Goal: Complete application form: Complete application form

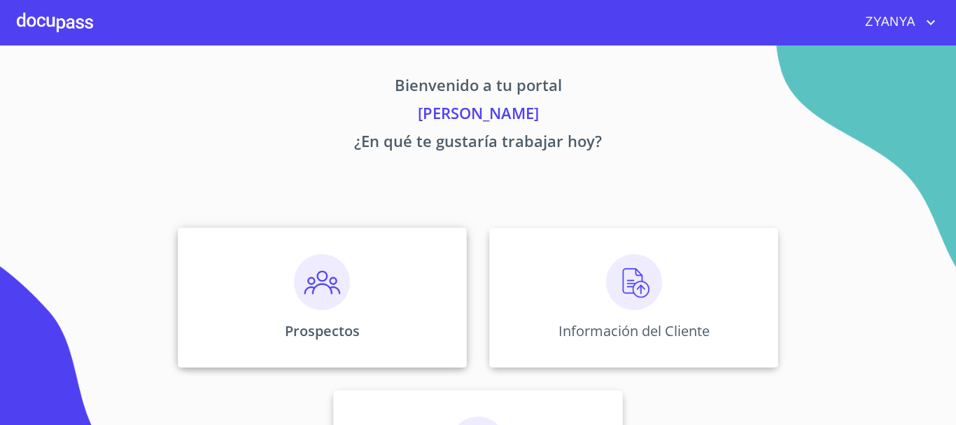
click at [377, 257] on div "Prospectos" at bounding box center [322, 297] width 289 height 140
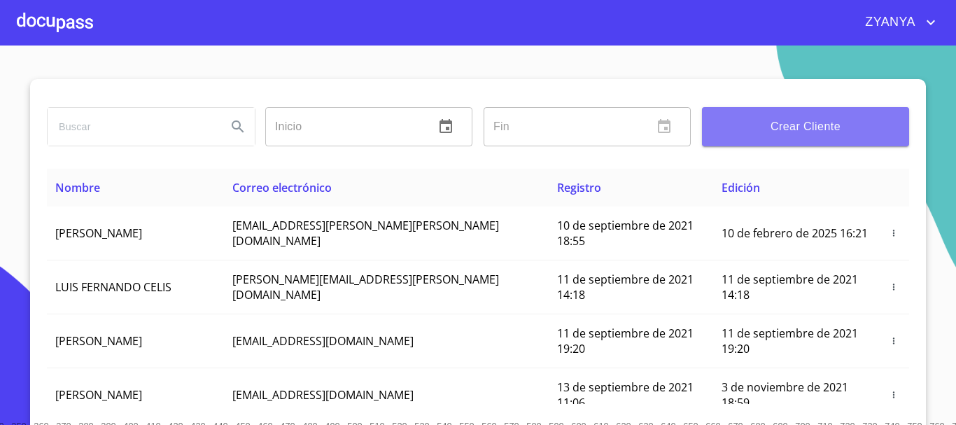
click at [823, 122] on span "Crear Cliente" at bounding box center [805, 127] width 185 height 20
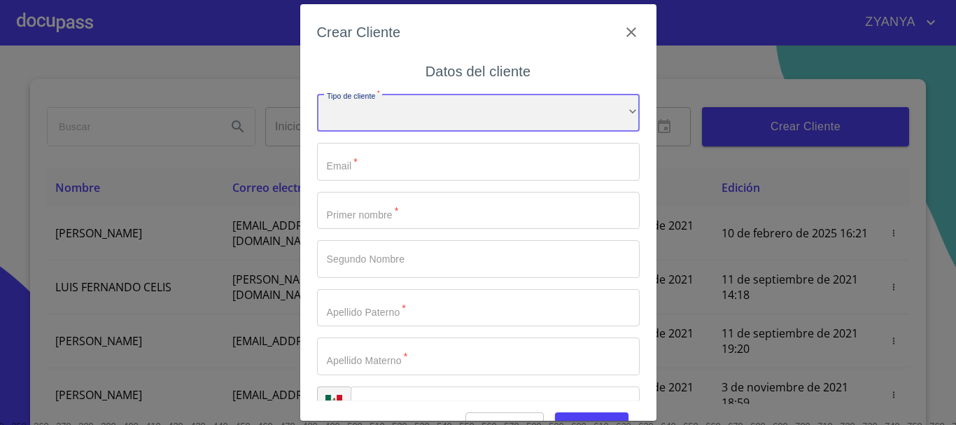
click at [513, 107] on div "​" at bounding box center [478, 113] width 322 height 38
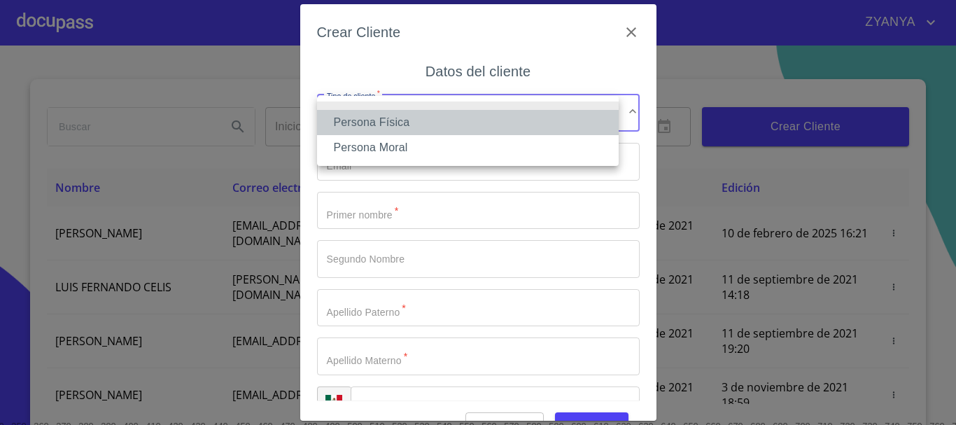
click at [455, 122] on li "Persona Física" at bounding box center [467, 122] width 301 height 25
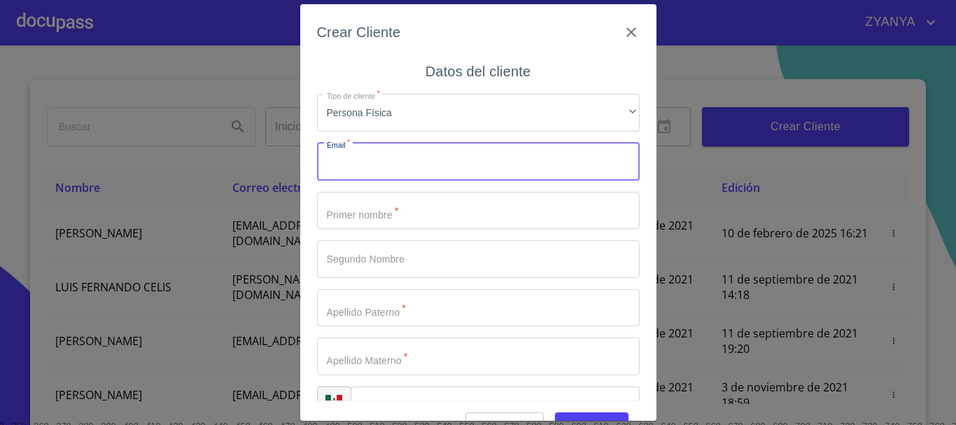
click at [439, 146] on input "Tipo de cliente   *" at bounding box center [478, 162] width 322 height 38
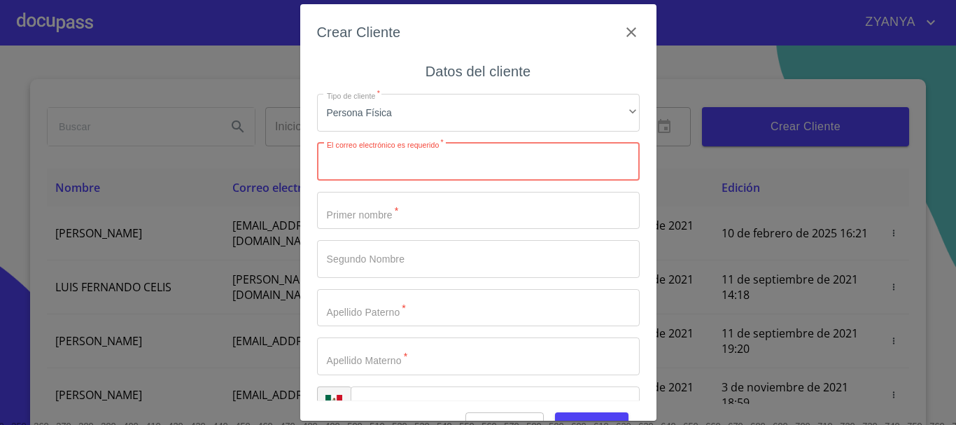
paste input "[EMAIL_ADDRESS][DOMAIN_NAME]"
type input "[EMAIL_ADDRESS][DOMAIN_NAME]"
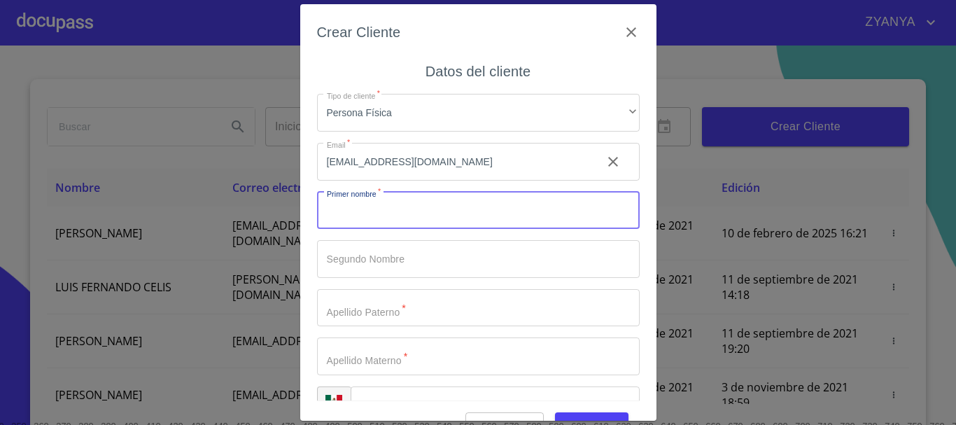
click at [415, 222] on input "Tipo de cliente   *" at bounding box center [478, 211] width 322 height 38
type input "[PERSON_NAME]"
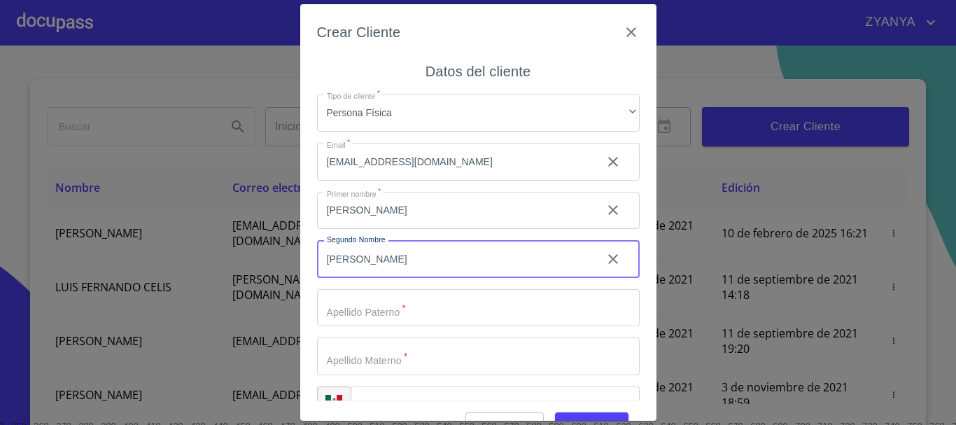
type input "[PERSON_NAME]"
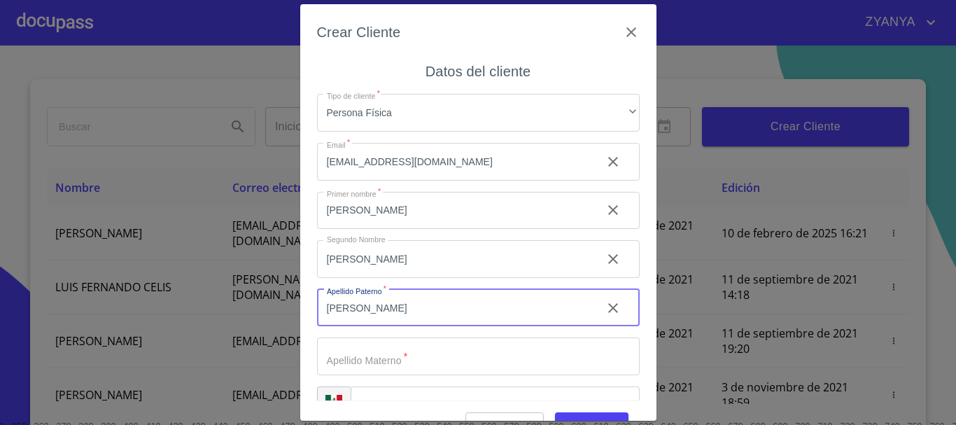
type input "[PERSON_NAME]"
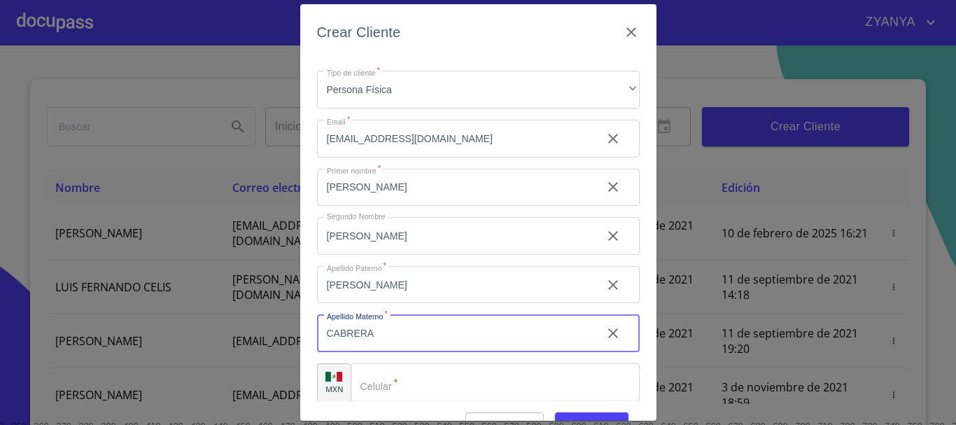
scroll to position [35, 0]
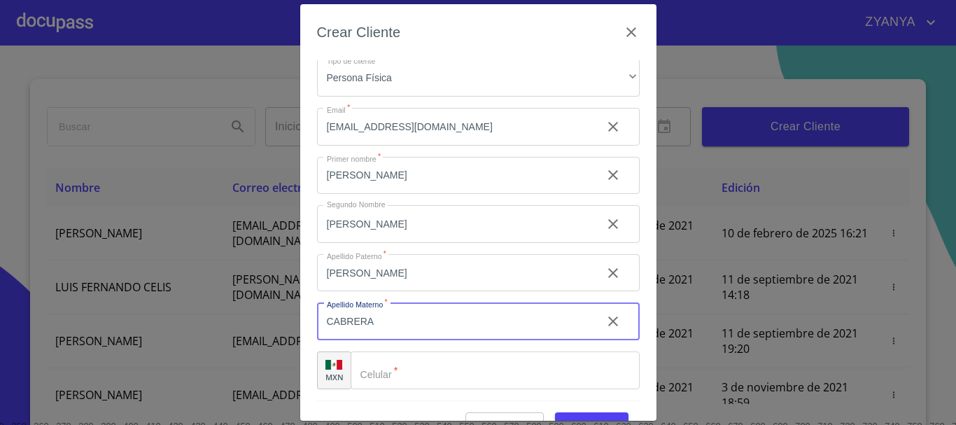
type input "CABRERA"
click at [477, 359] on input "Tipo de cliente   *" at bounding box center [494, 370] width 289 height 38
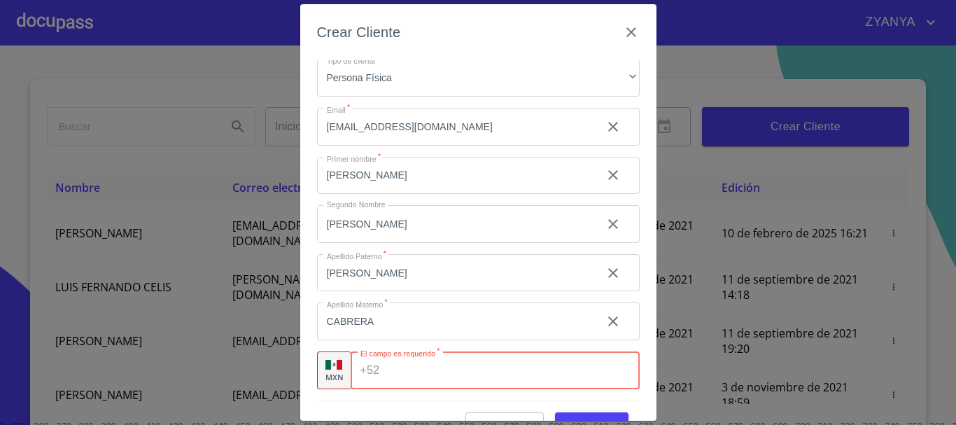
paste input "[PHONE_NUMBER]"
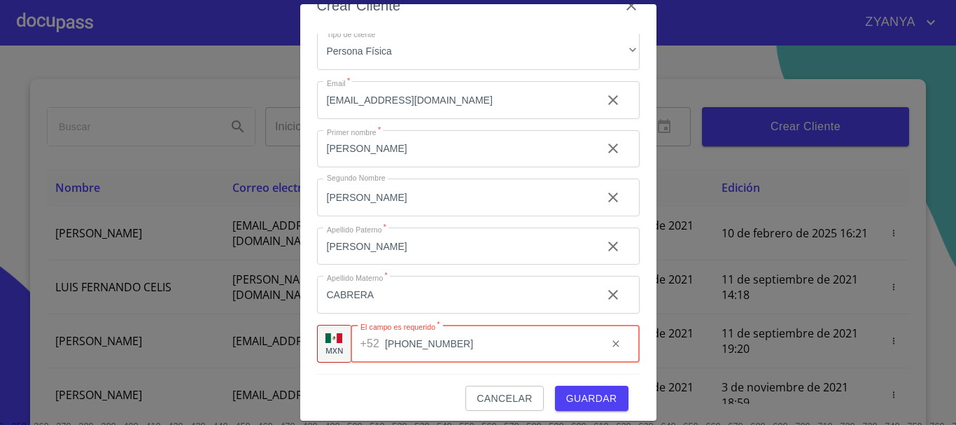
scroll to position [34, 0]
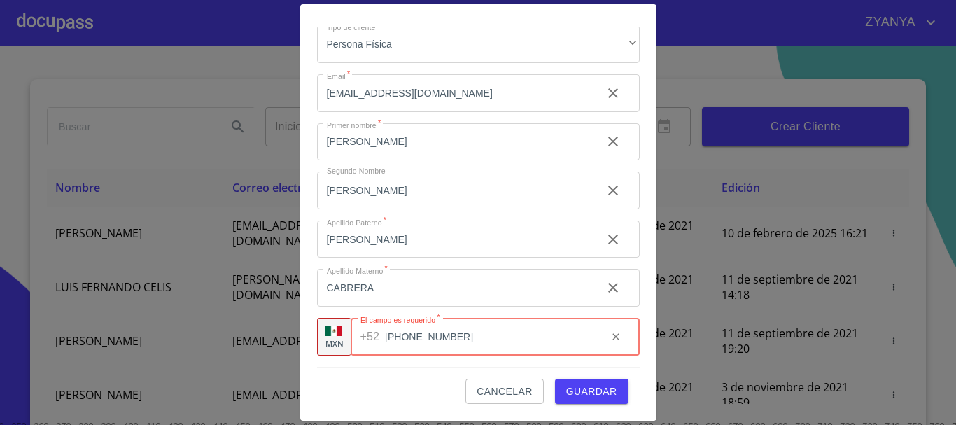
type input "[PHONE_NUMBER]"
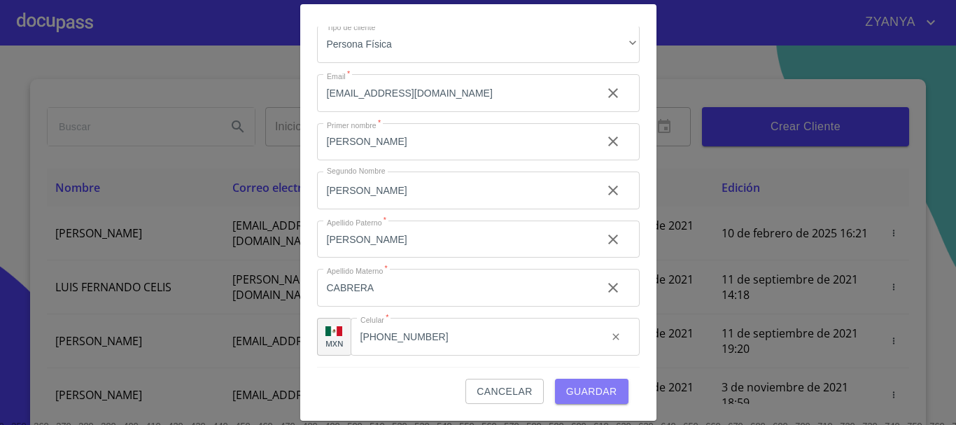
click at [574, 387] on span "Guardar" at bounding box center [591, 391] width 51 height 17
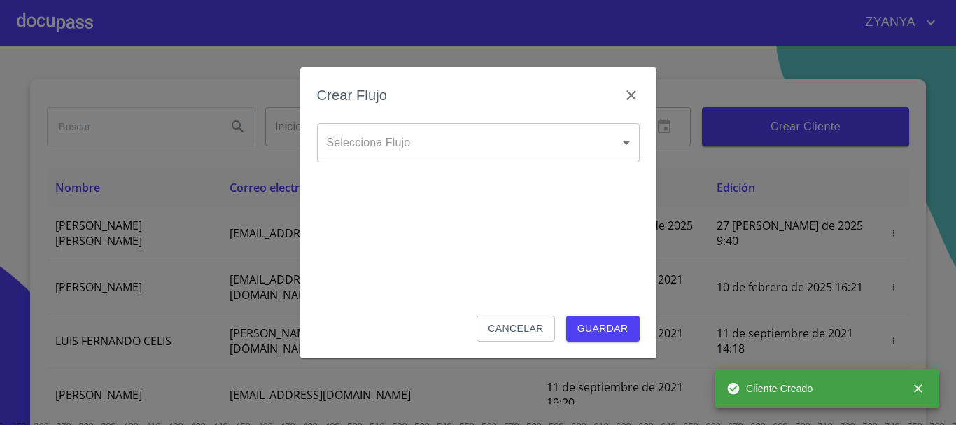
click at [472, 138] on body "ZYANYA Inicio ​ Fin ​ Crear Cliente Nombre Correo electrónico Registro Edición …" at bounding box center [478, 212] width 956 height 425
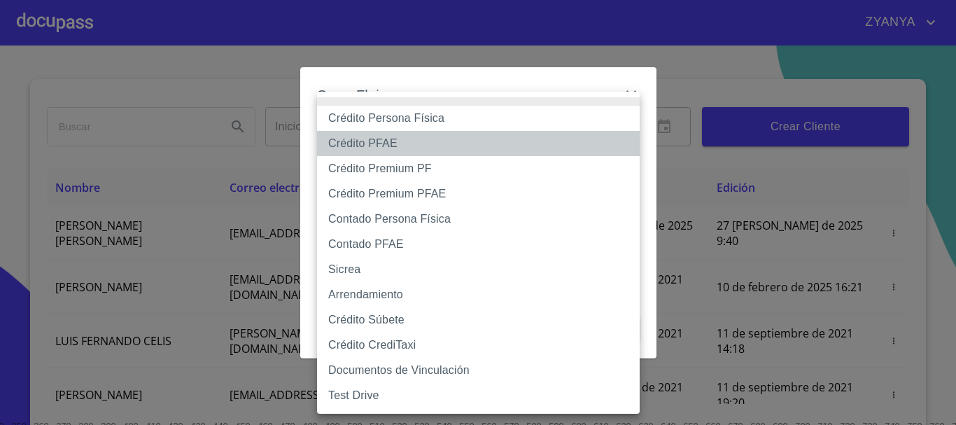
click at [403, 138] on li "Crédito PFAE" at bounding box center [478, 143] width 322 height 25
type input "60bfa0150d9865ccc24afd7c"
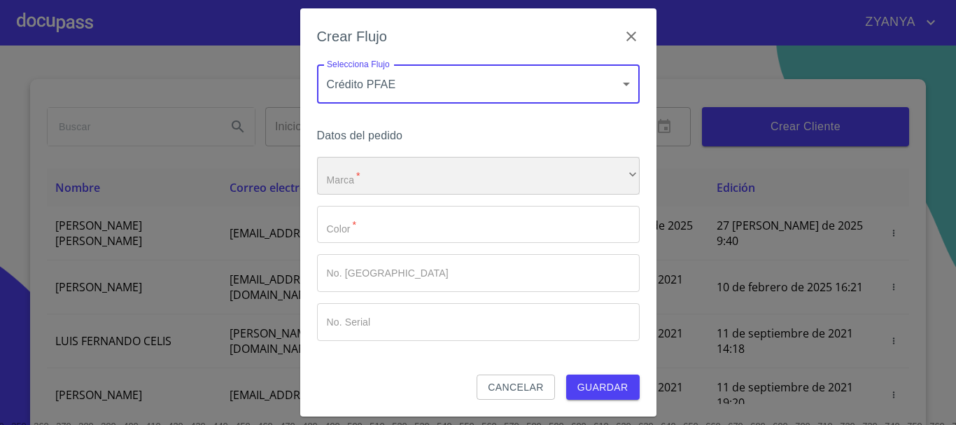
click at [402, 166] on div "​" at bounding box center [478, 176] width 322 height 38
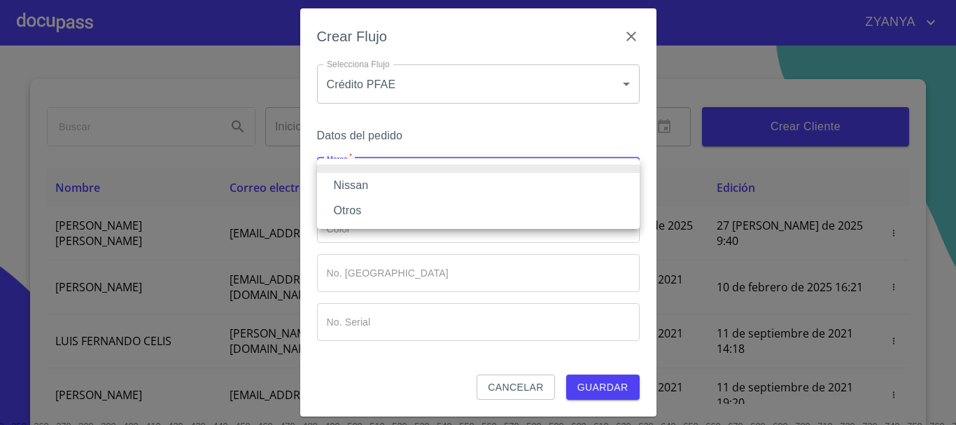
click at [397, 186] on li "Nissan" at bounding box center [478, 185] width 322 height 25
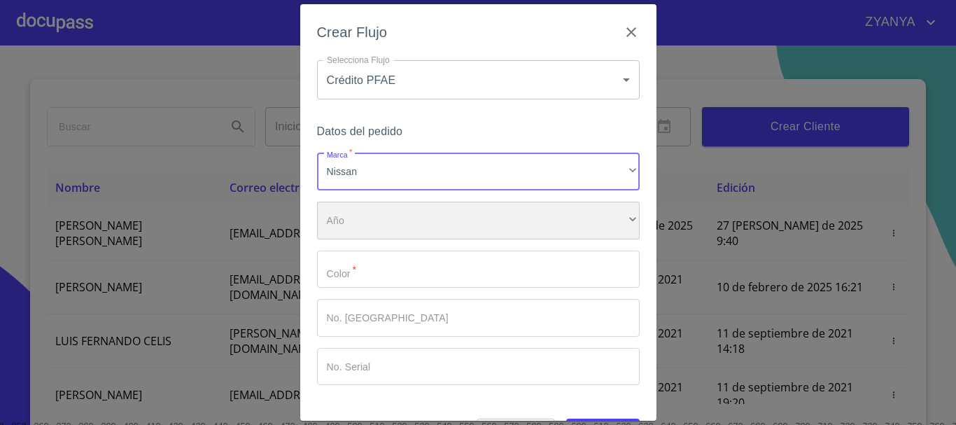
click at [397, 215] on div "​" at bounding box center [478, 220] width 322 height 38
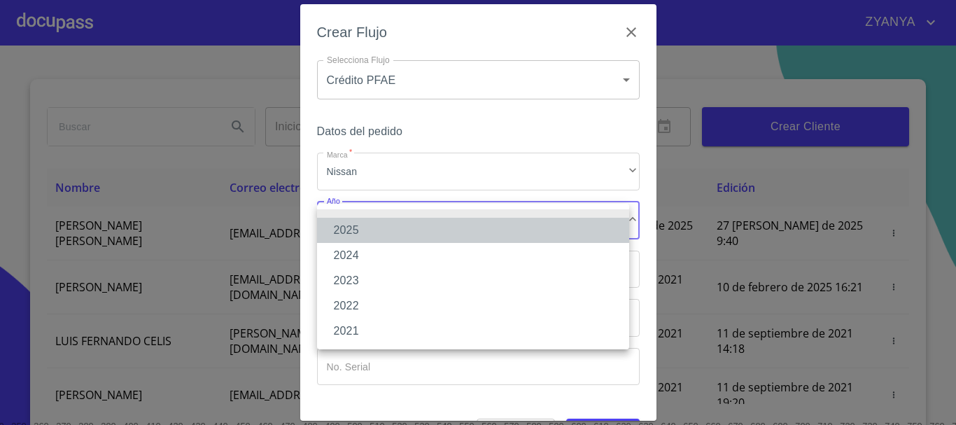
click at [386, 231] on li "2025" at bounding box center [473, 230] width 312 height 25
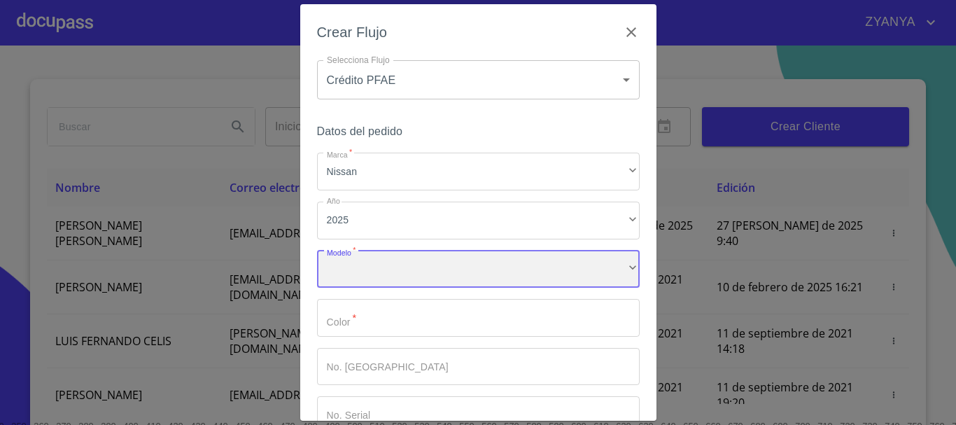
click at [491, 256] on div "​" at bounding box center [478, 269] width 322 height 38
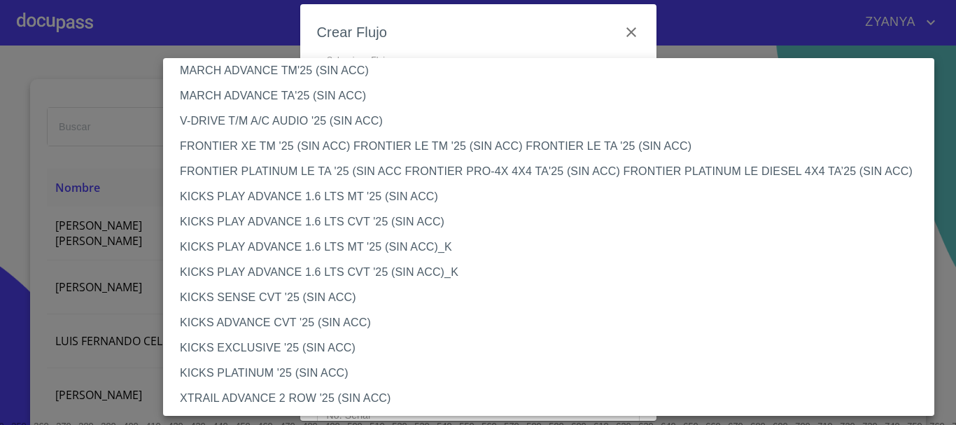
scroll to position [1033, 0]
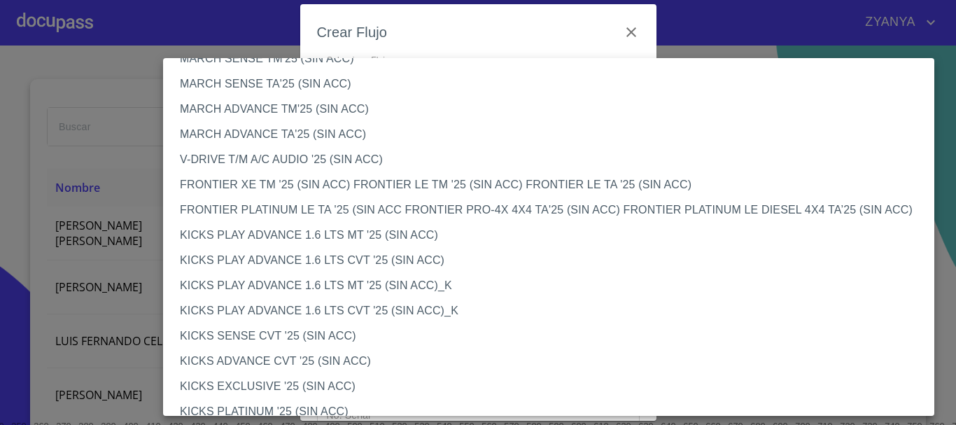
click at [406, 207] on li "FRONTIER PLATINUM LE TA '25 (SIN ACC FRONTIER PRO-4X 4X4 TA'25 (SIN ACC) FRONTI…" at bounding box center [553, 209] width 781 height 25
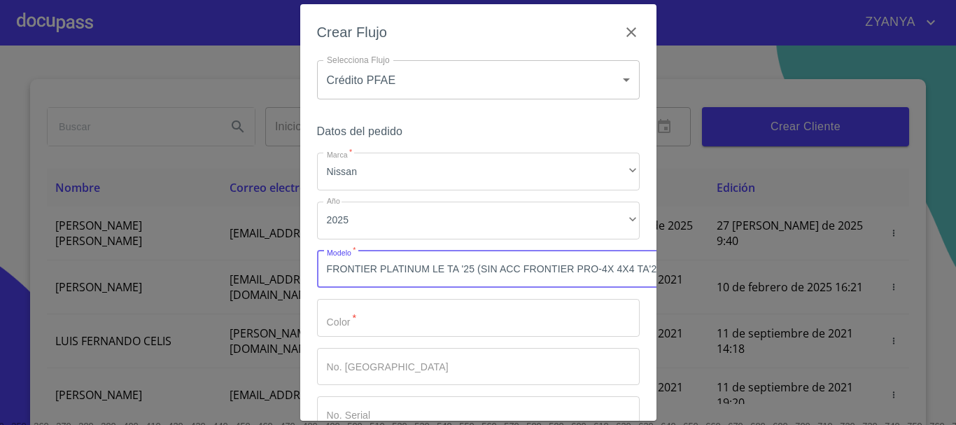
click at [508, 320] on input "Marca   *" at bounding box center [478, 318] width 322 height 38
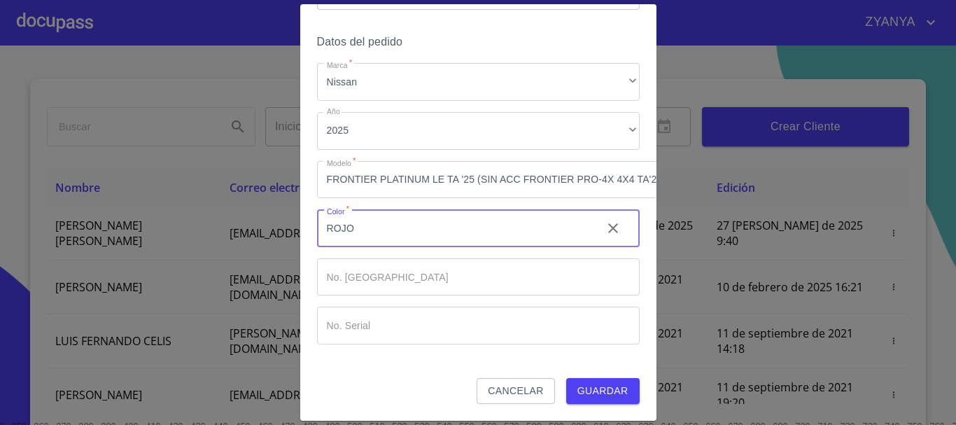
scroll to position [100, 0]
type input "ROJO"
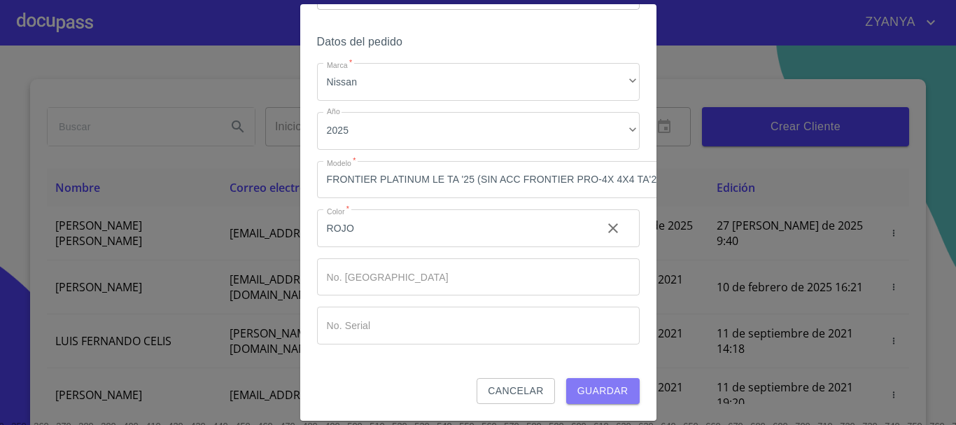
click at [596, 382] on span "Guardar" at bounding box center [602, 390] width 51 height 17
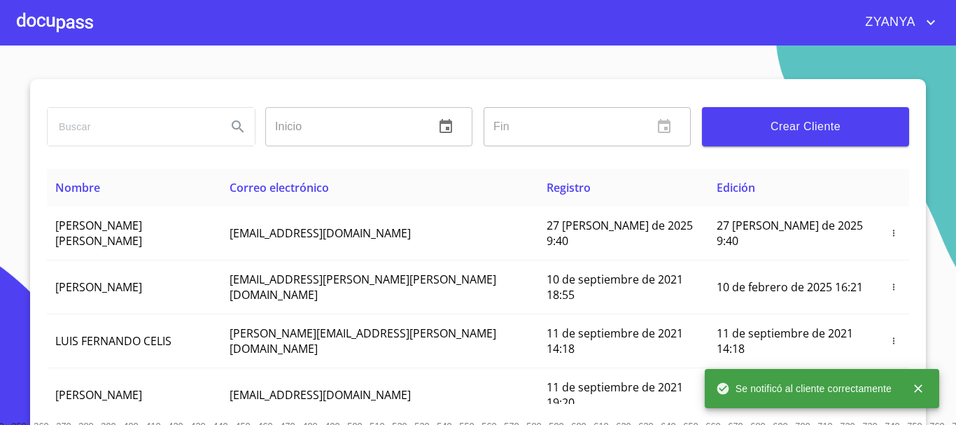
click at [55, 19] on div at bounding box center [55, 22] width 76 height 45
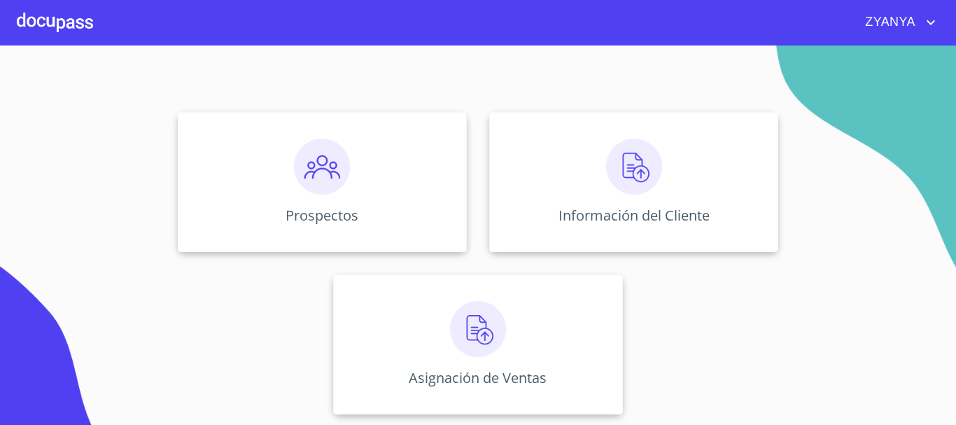
scroll to position [116, 0]
click at [581, 184] on div "Información del Cliente" at bounding box center [633, 181] width 289 height 140
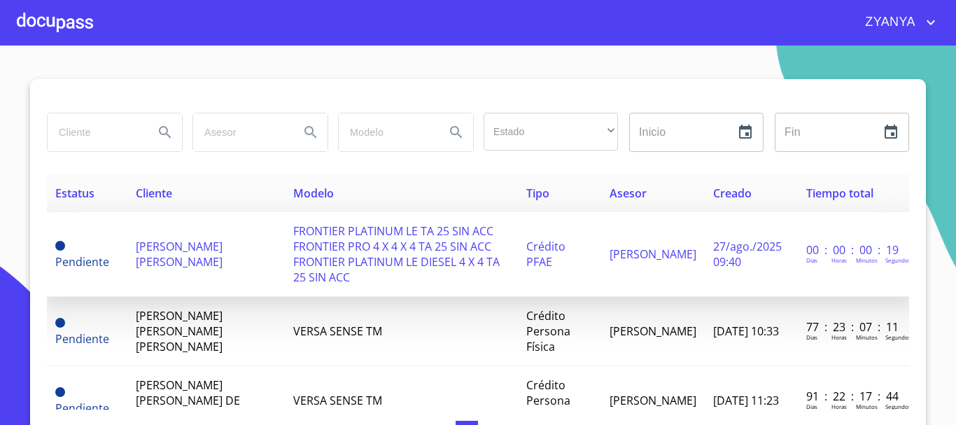
click at [183, 241] on span "[PERSON_NAME] [PERSON_NAME]" at bounding box center [179, 254] width 87 height 31
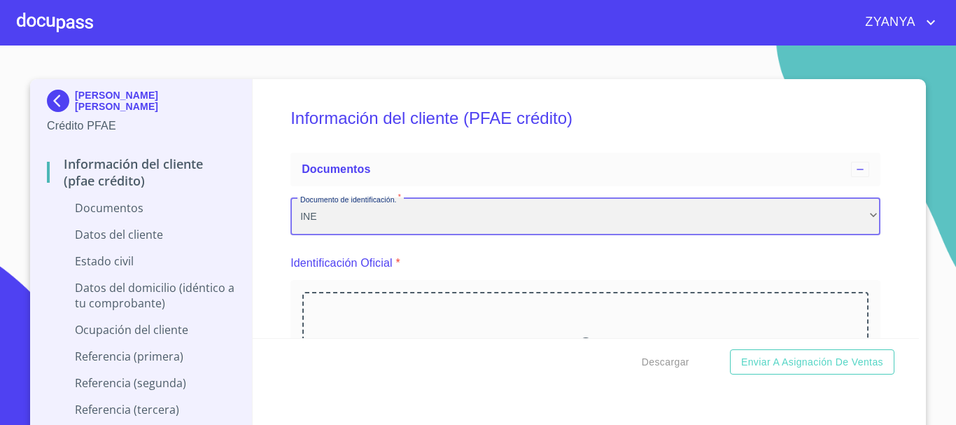
click at [481, 208] on div "INE" at bounding box center [585, 216] width 590 height 38
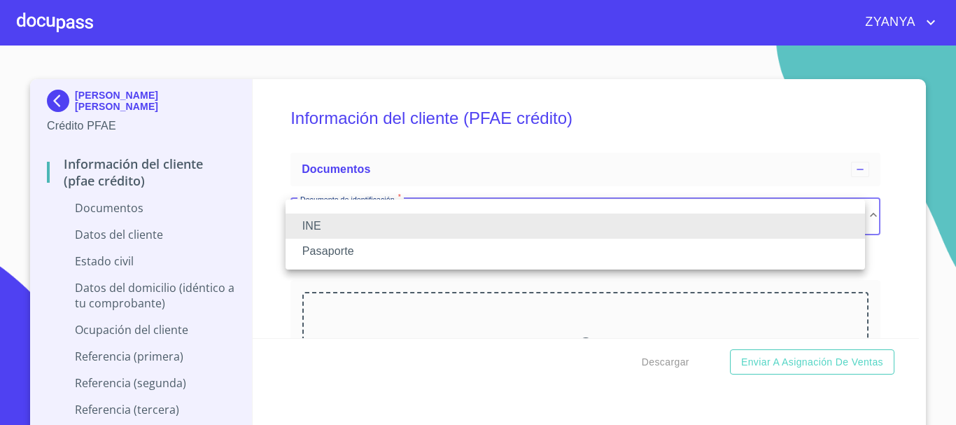
click at [587, 125] on div at bounding box center [478, 212] width 956 height 425
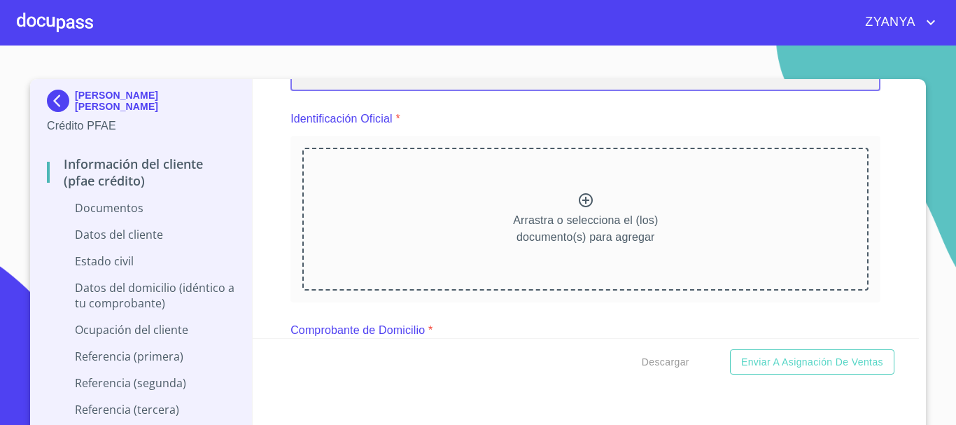
scroll to position [140, 0]
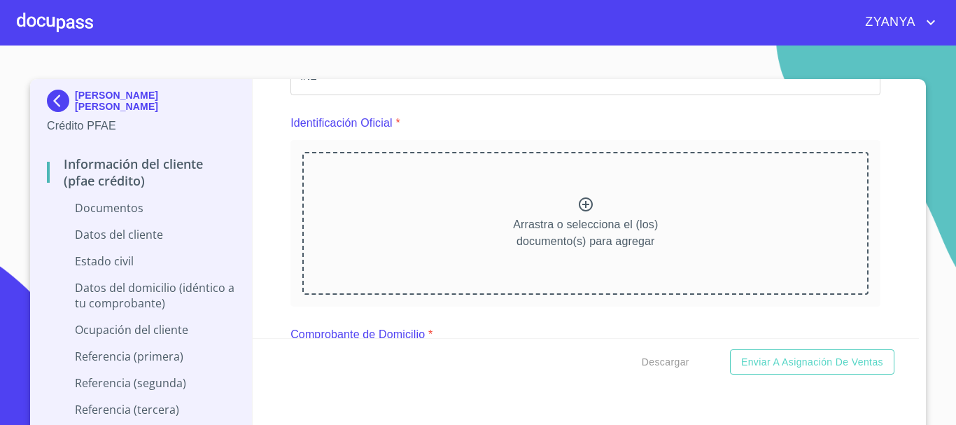
click at [582, 195] on div "Arrastra o selecciona el (los) documento(s) para agregar" at bounding box center [585, 223] width 566 height 143
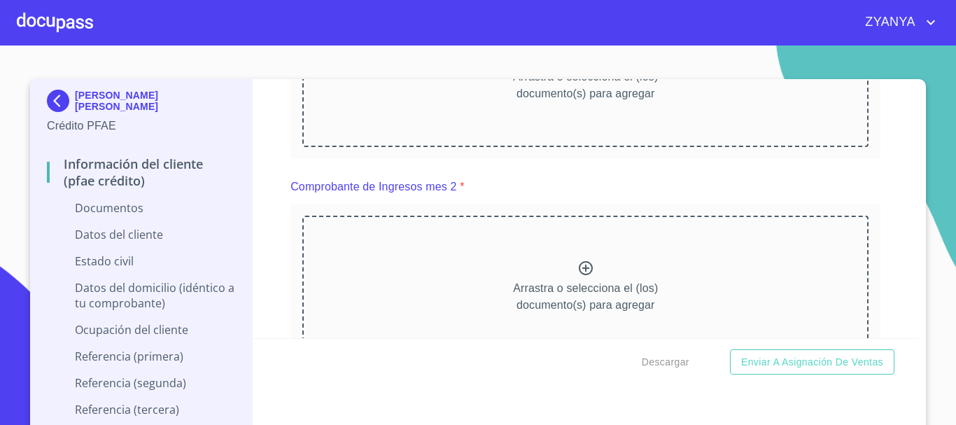
scroll to position [839, 0]
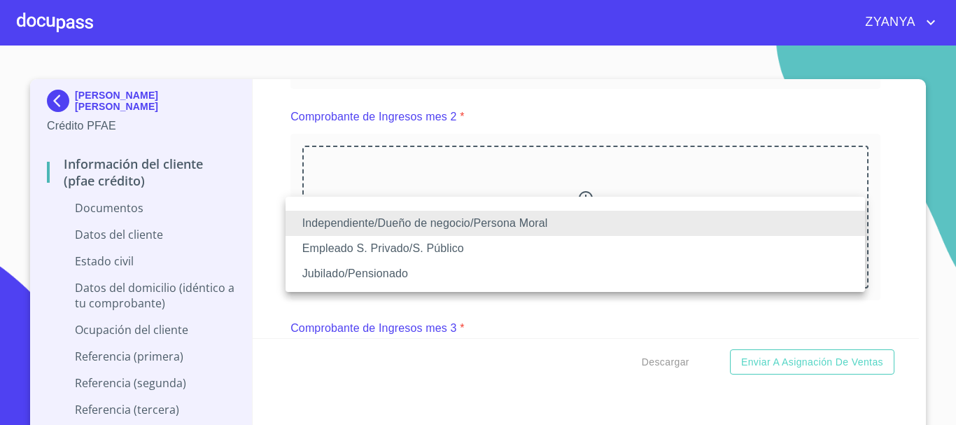
click at [464, 250] on li "Empleado S. Privado/S. Público" at bounding box center [574, 248] width 579 height 25
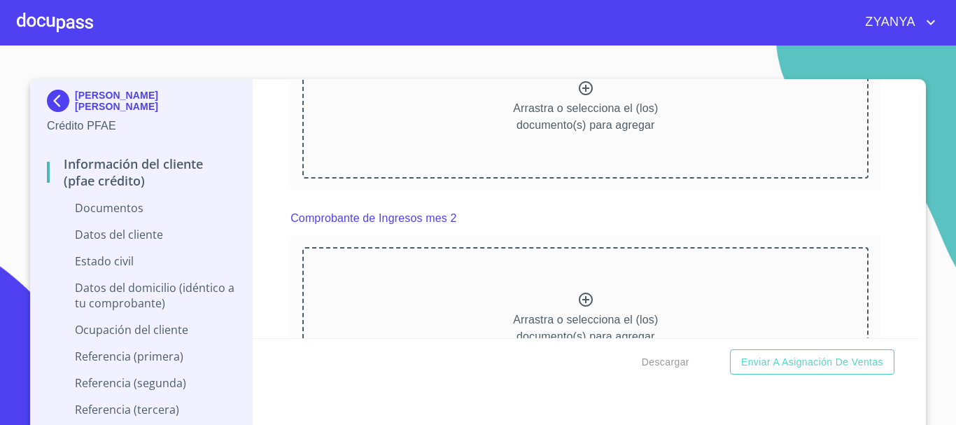
scroll to position [769, 0]
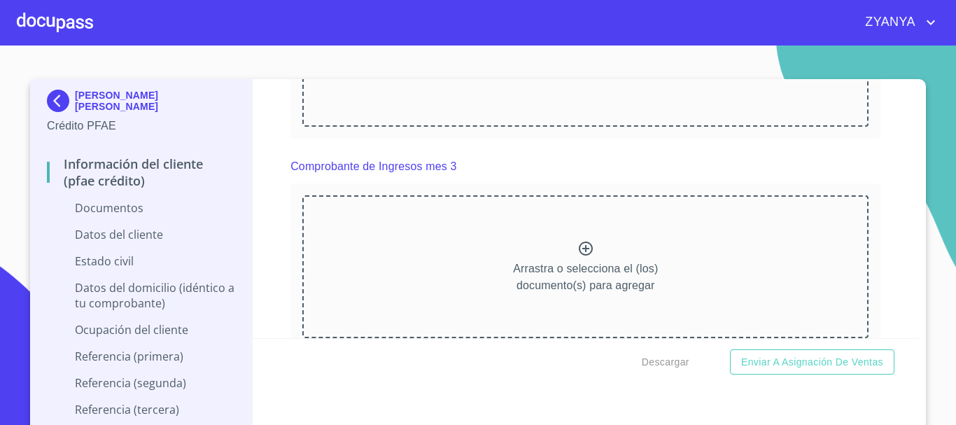
scroll to position [1399, 0]
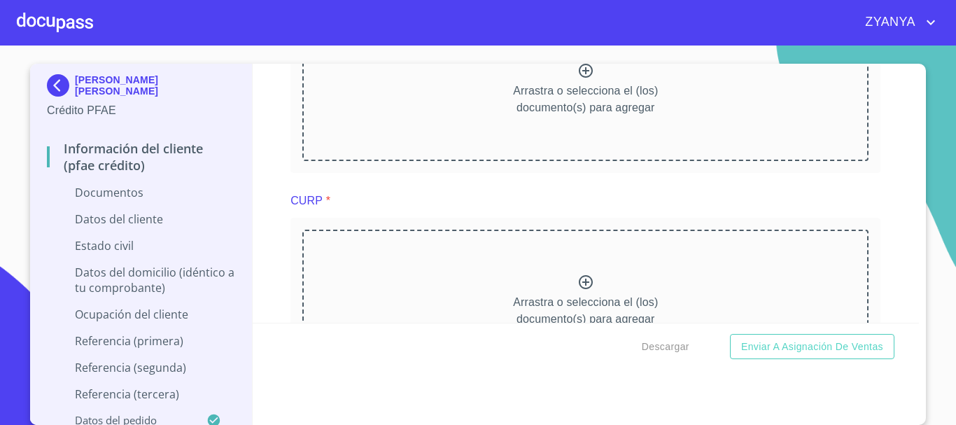
scroll to position [1959, 0]
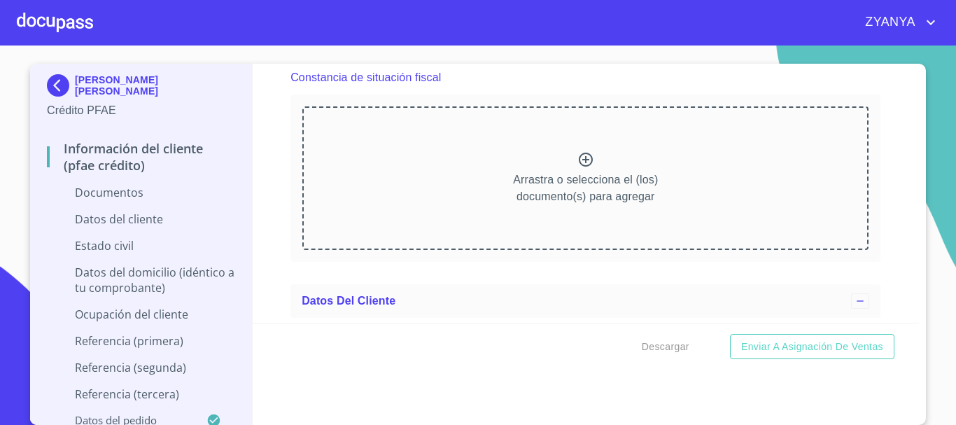
scroll to position [2658, 0]
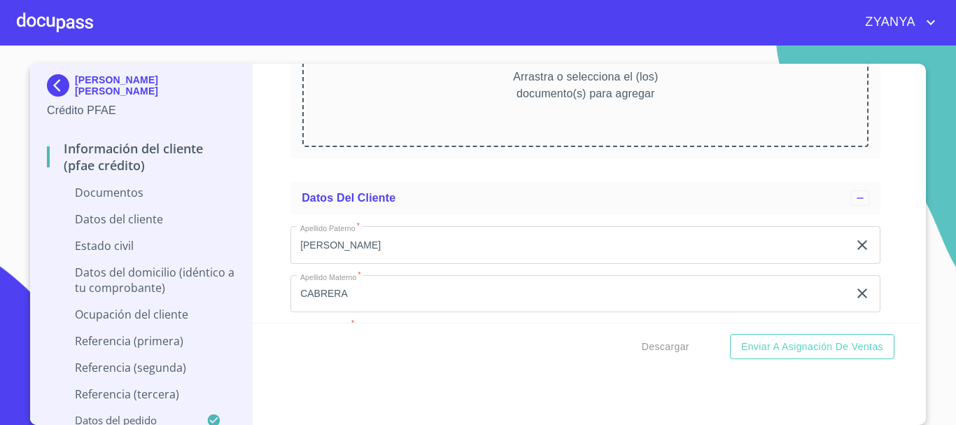
scroll to position [3218, 0]
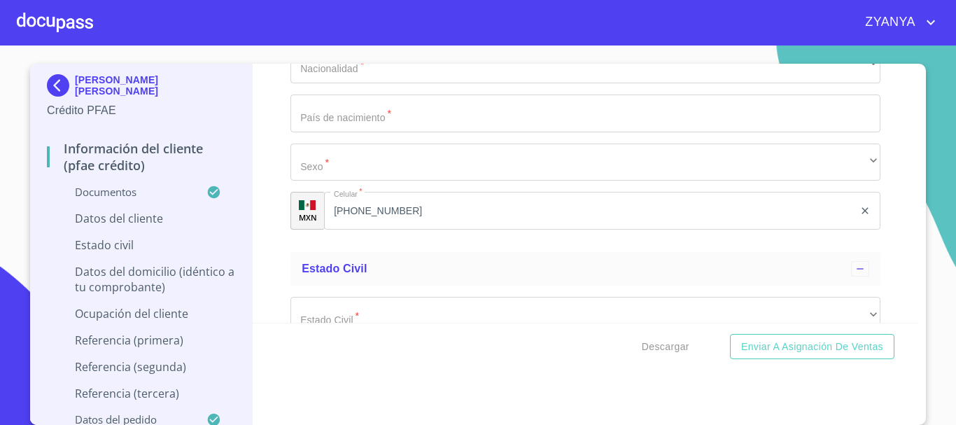
scroll to position [4127, 0]
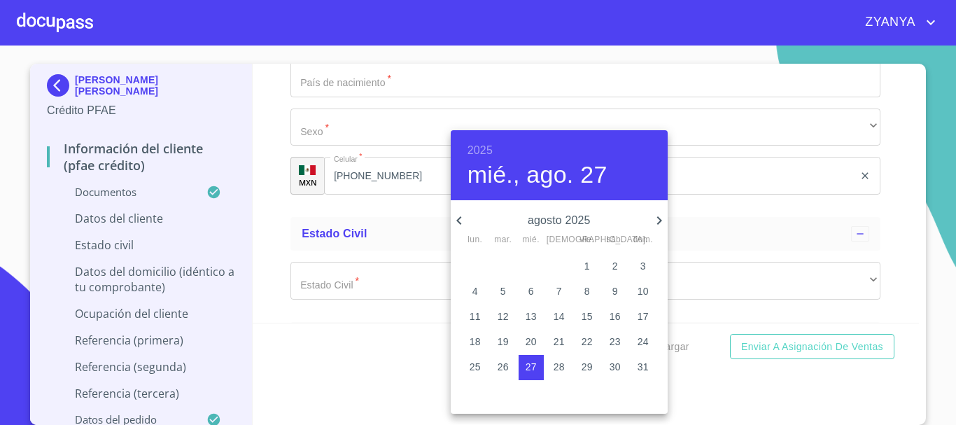
click at [475, 145] on h6 "2025" at bounding box center [479, 151] width 25 height 20
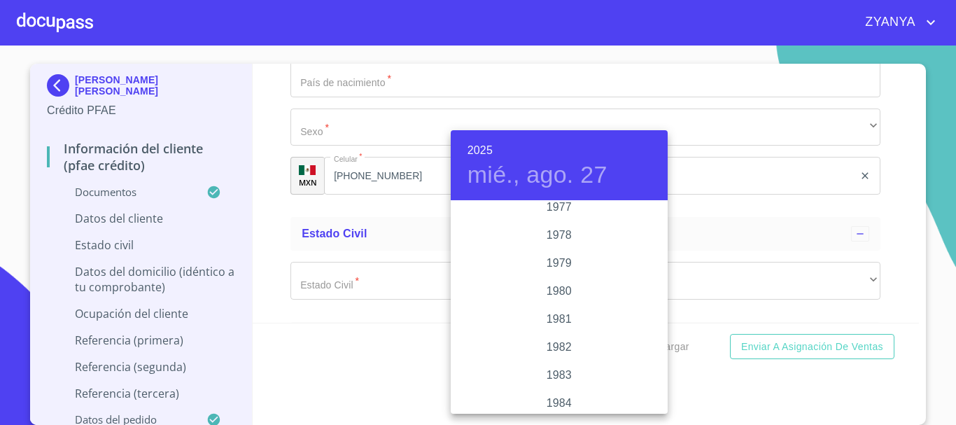
scroll to position [1455, 0]
click at [551, 213] on div "1977" at bounding box center [559, 216] width 217 height 28
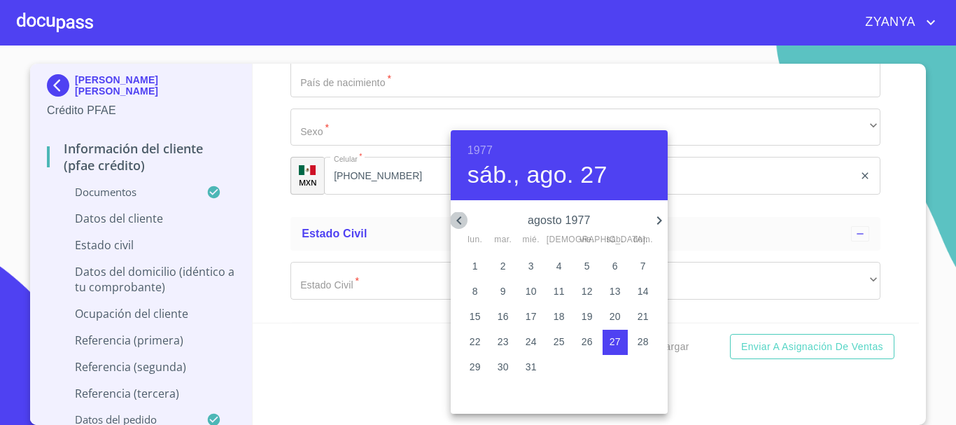
click at [459, 218] on icon "button" at bounding box center [458, 220] width 5 height 8
click at [590, 264] on span "3" at bounding box center [586, 266] width 25 height 14
type input "3 de jun. de 1977"
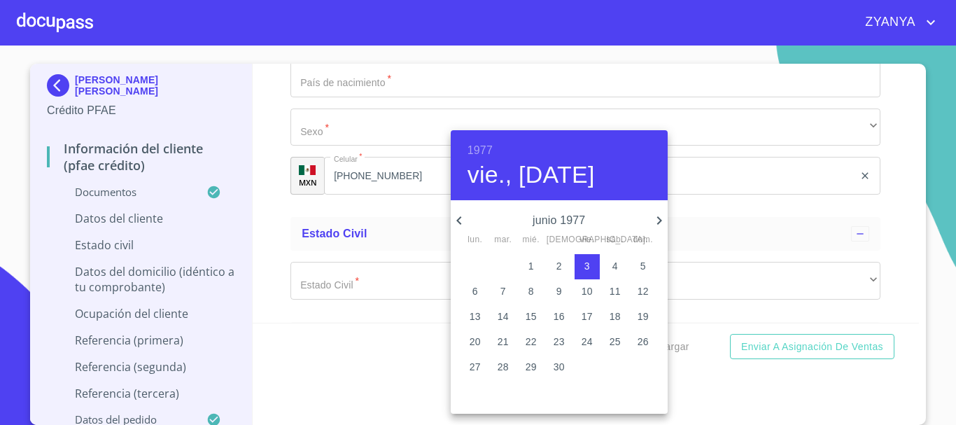
click at [377, 255] on div at bounding box center [478, 212] width 956 height 425
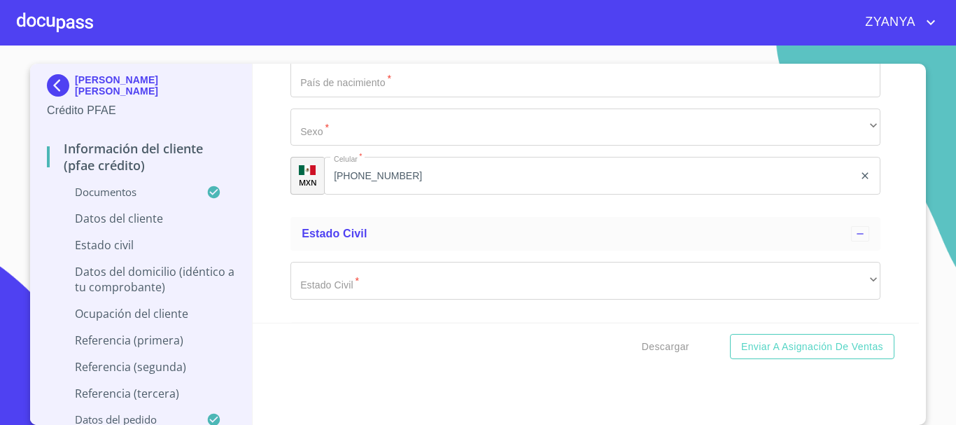
paste input "CACR770603"
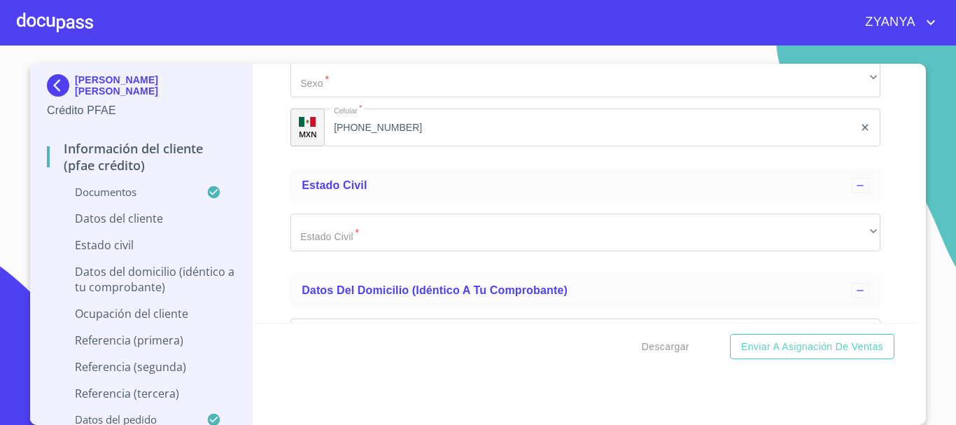
scroll to position [4197, 0]
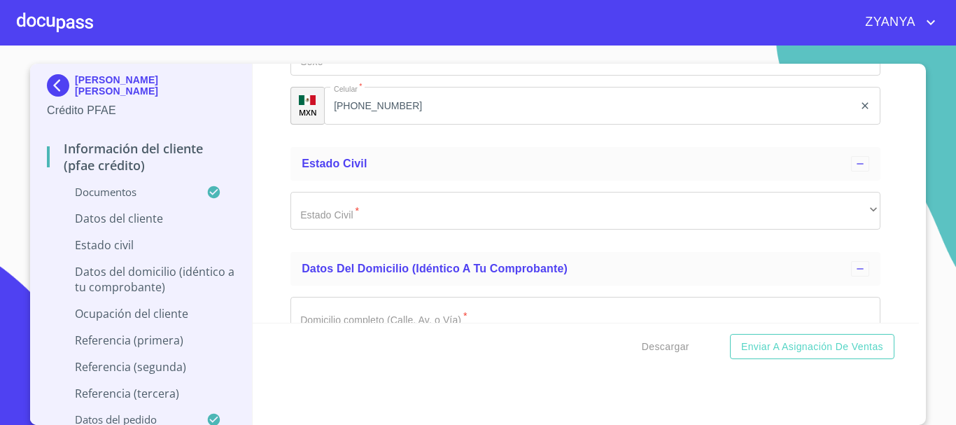
type input "CACR7706033T0"
paste input "CACR770603HGRRBB07"
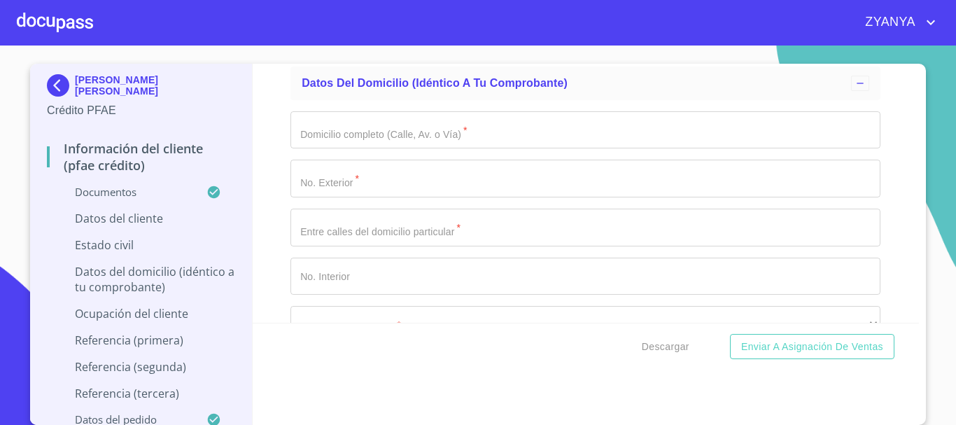
scroll to position [4407, 0]
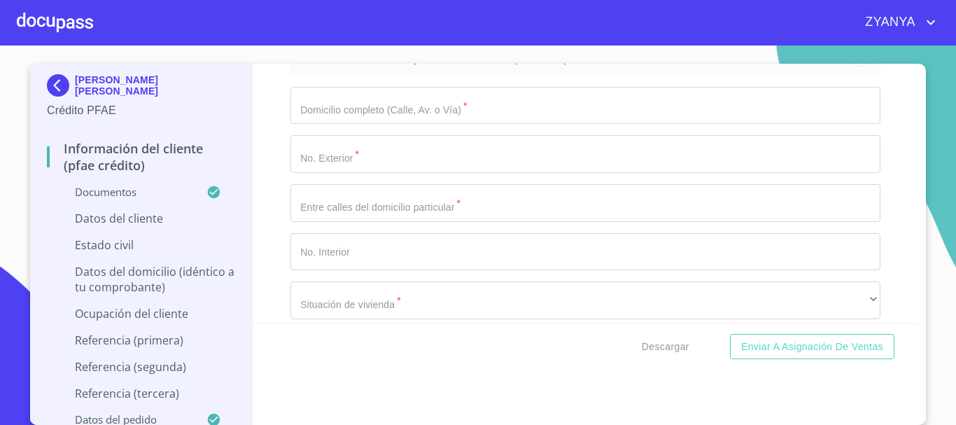
type input "CACR770603HGRRBB07"
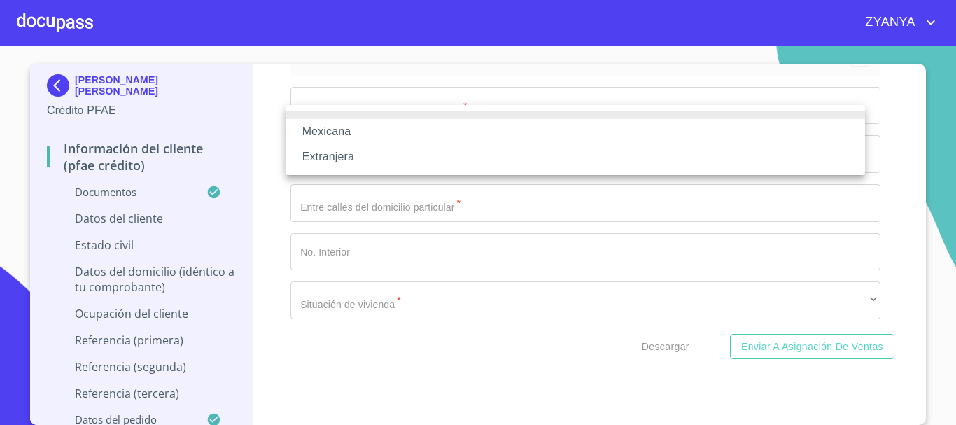
click at [421, 132] on li "Mexicana" at bounding box center [574, 131] width 579 height 25
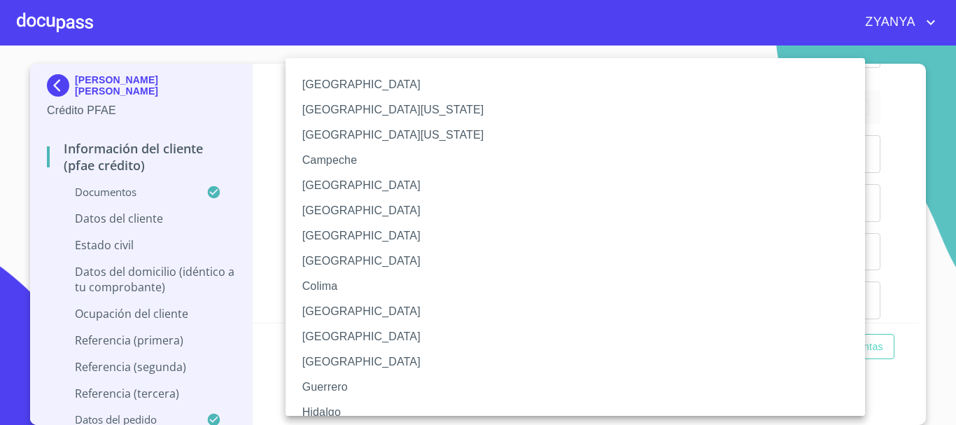
scroll to position [70, 0]
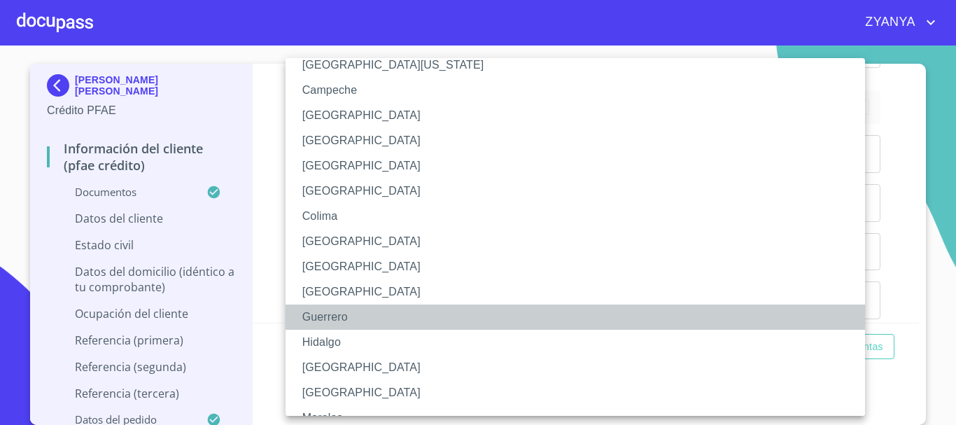
click at [355, 310] on li "Guerrero" at bounding box center [580, 316] width 590 height 25
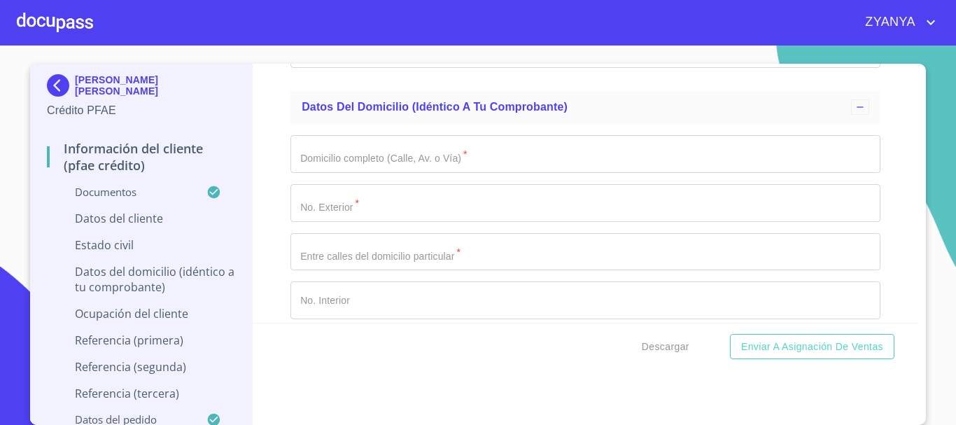
type input "G"
type input "[GEOGRAPHIC_DATA]"
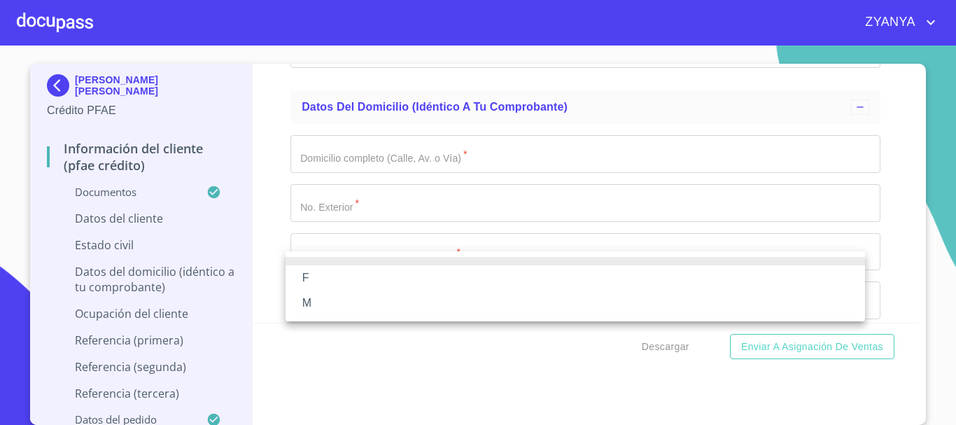
click at [348, 297] on li "M" at bounding box center [574, 302] width 579 height 25
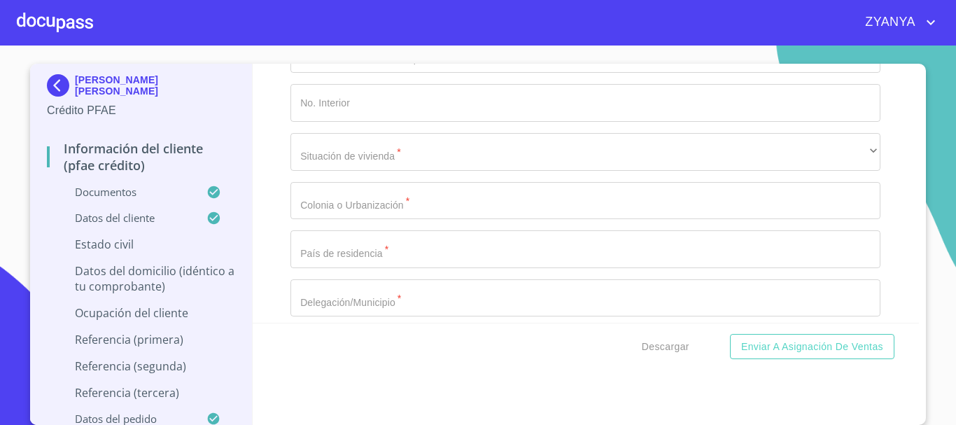
scroll to position [4617, 0]
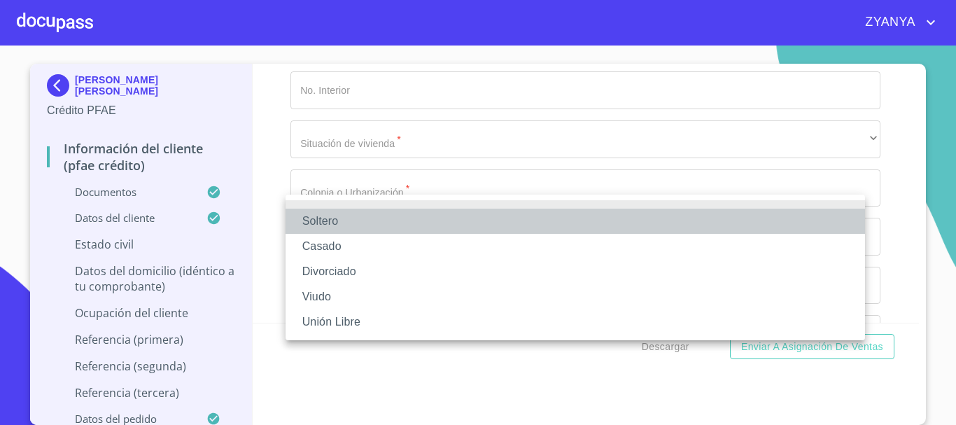
click at [460, 214] on li "Soltero" at bounding box center [574, 220] width 579 height 25
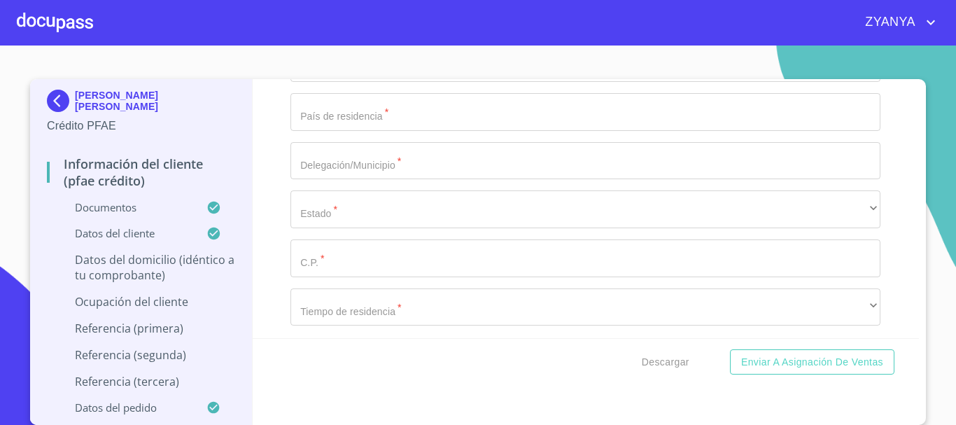
scroll to position [4827, 0]
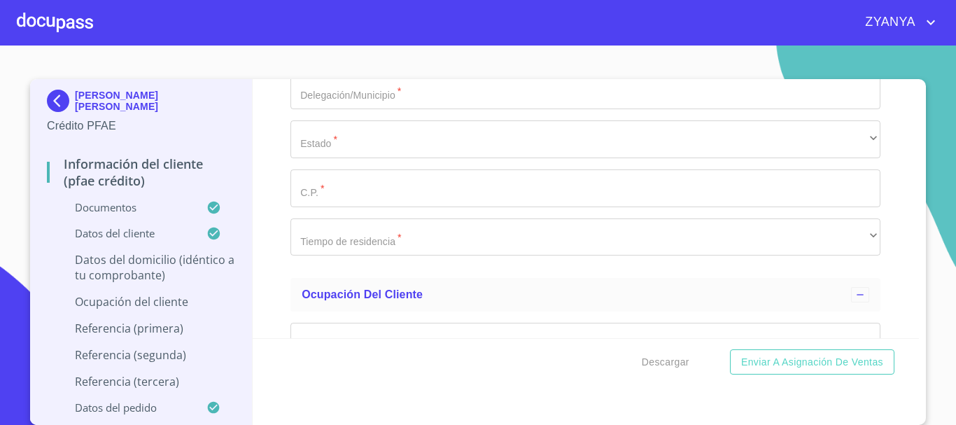
type input "[GEOGRAPHIC_DATA][PERSON_NAME]"
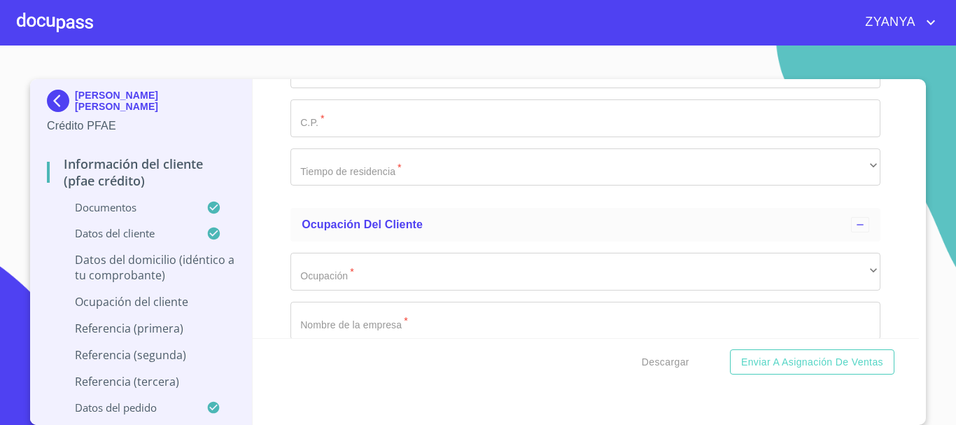
type input "3524"
type input "[GEOGRAPHIC_DATA][PERSON_NAME] Y [GEOGRAPHIC_DATA]"
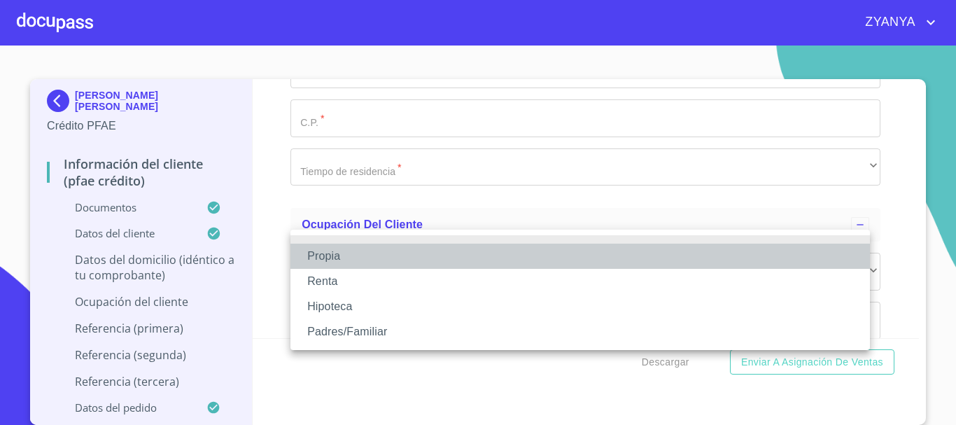
click at [406, 262] on li "Propia" at bounding box center [579, 255] width 579 height 25
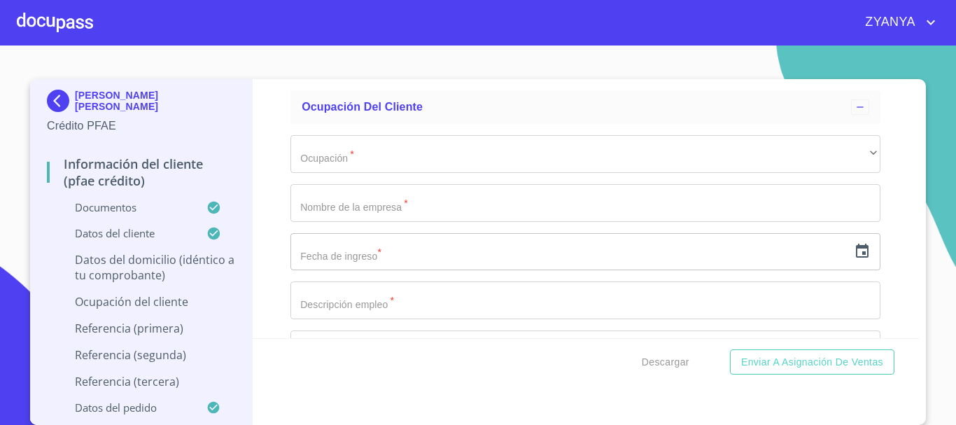
scroll to position [5037, 0]
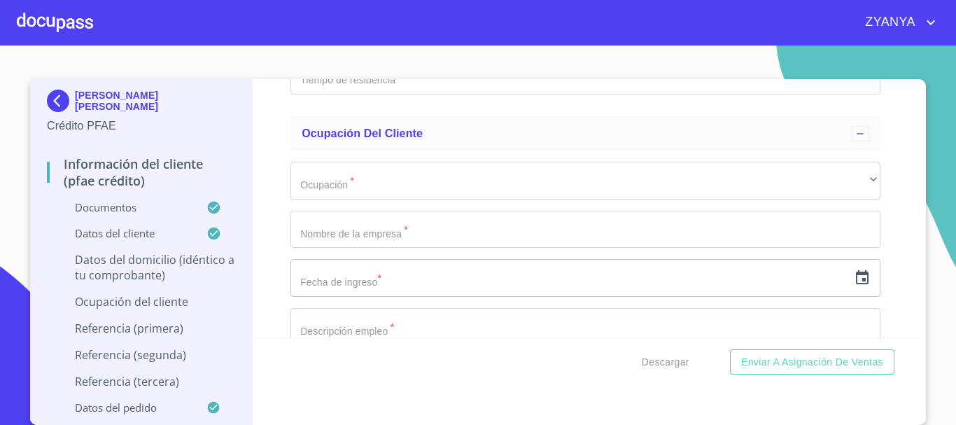
type input "$3,500,000"
type input "JARD DE [GEOGRAPHIC_DATA][PERSON_NAME]"
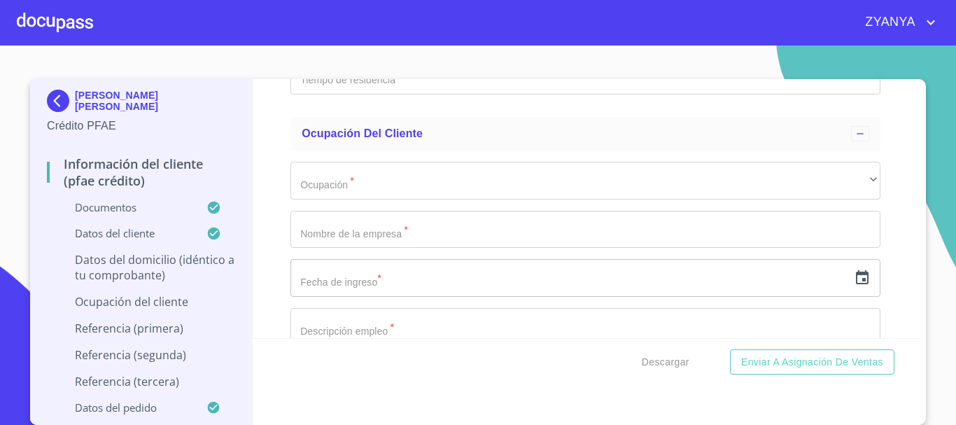
type input "[GEOGRAPHIC_DATA]"
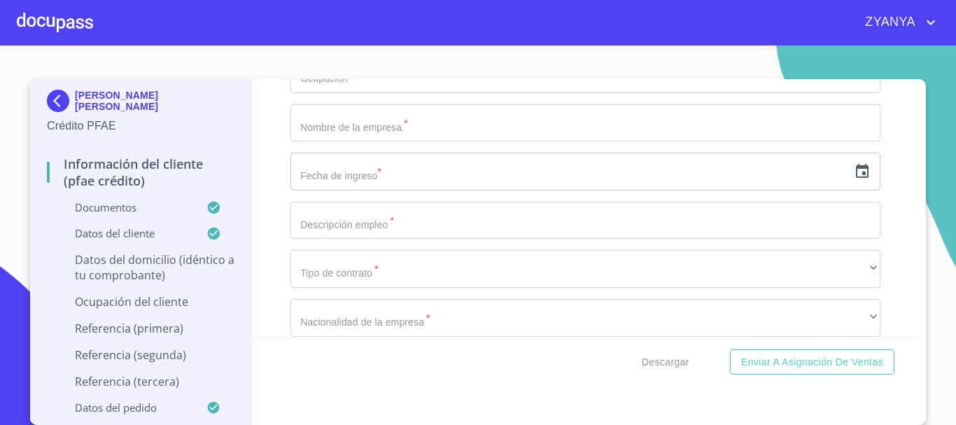
scroll to position [5177, 0]
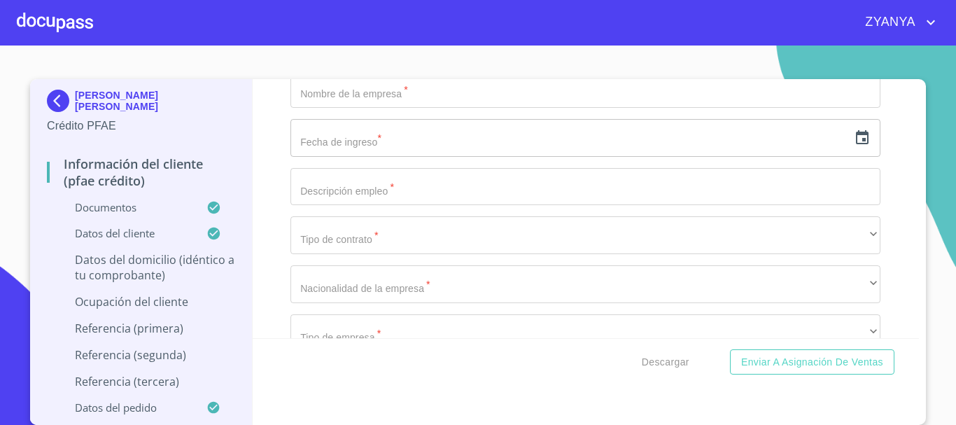
type input "[GEOGRAPHIC_DATA]"
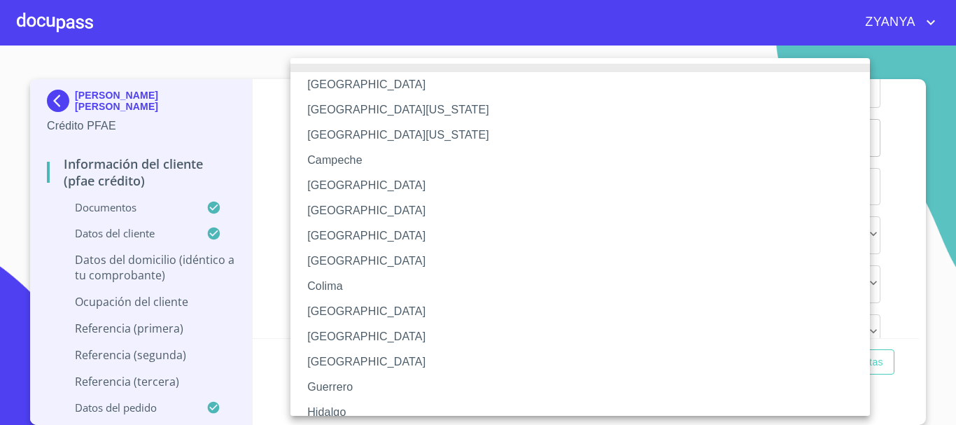
scroll to position [70, 0]
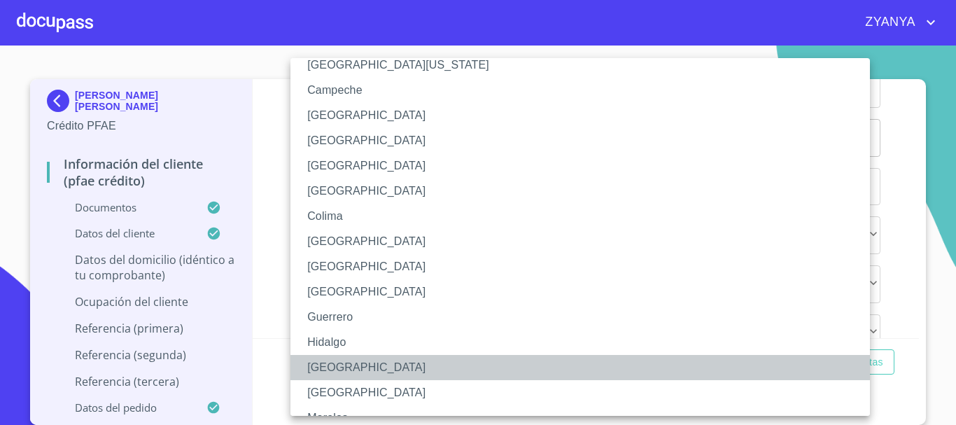
click at [349, 361] on li "[GEOGRAPHIC_DATA]" at bounding box center [585, 367] width 590 height 25
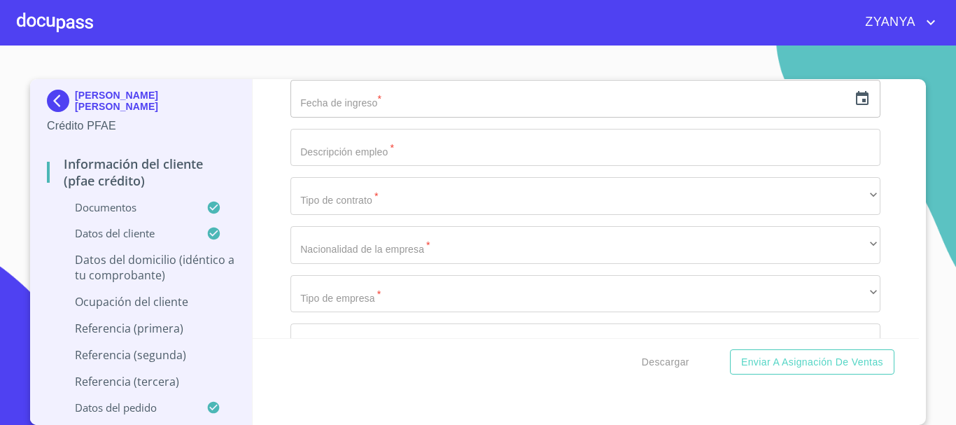
scroll to position [5316, 0]
type input "44950"
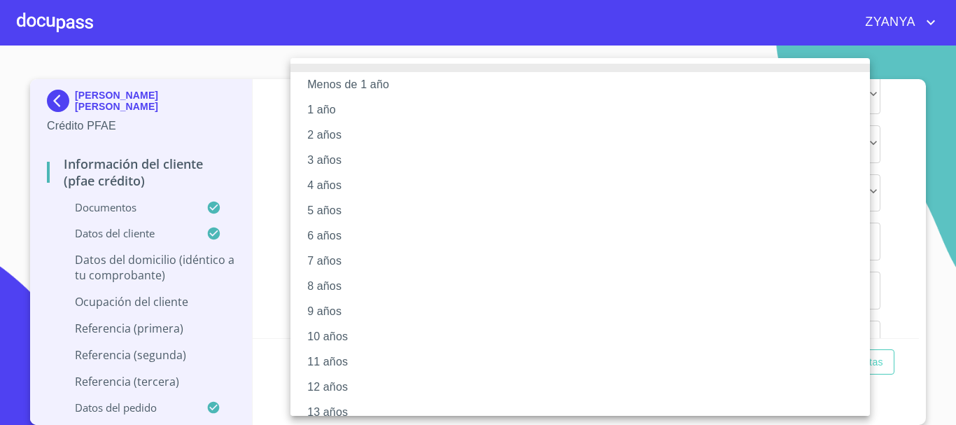
click at [336, 216] on li "5 años" at bounding box center [585, 210] width 590 height 25
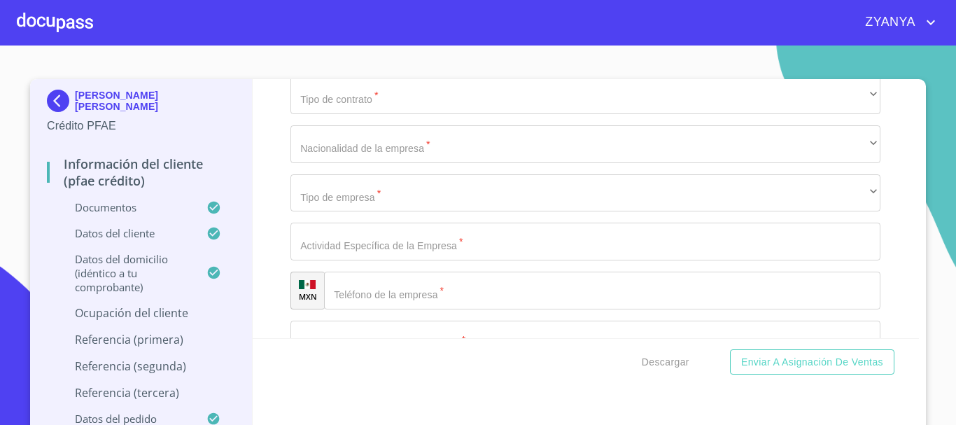
scroll to position [5386, 0]
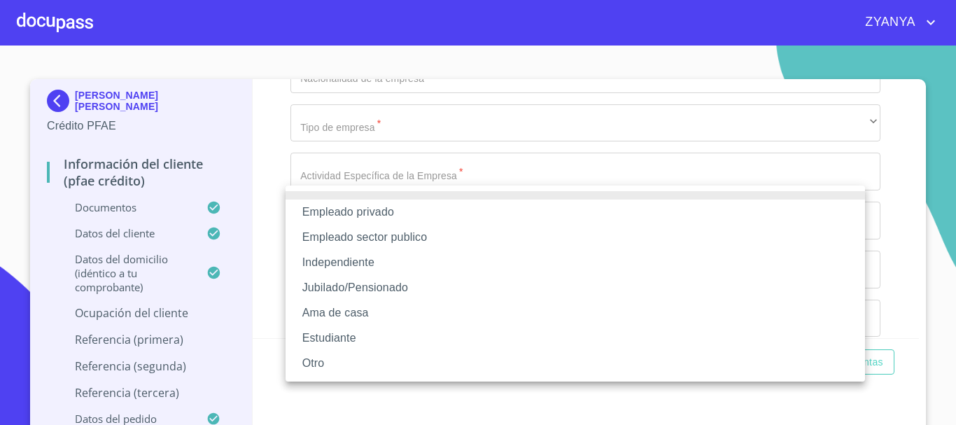
click at [397, 209] on li "Empleado privado" at bounding box center [574, 211] width 579 height 25
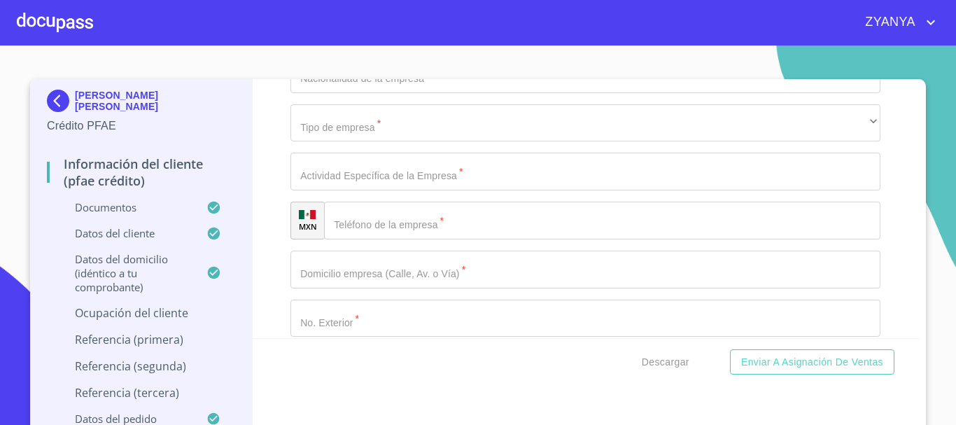
scroll to position [5456, 0]
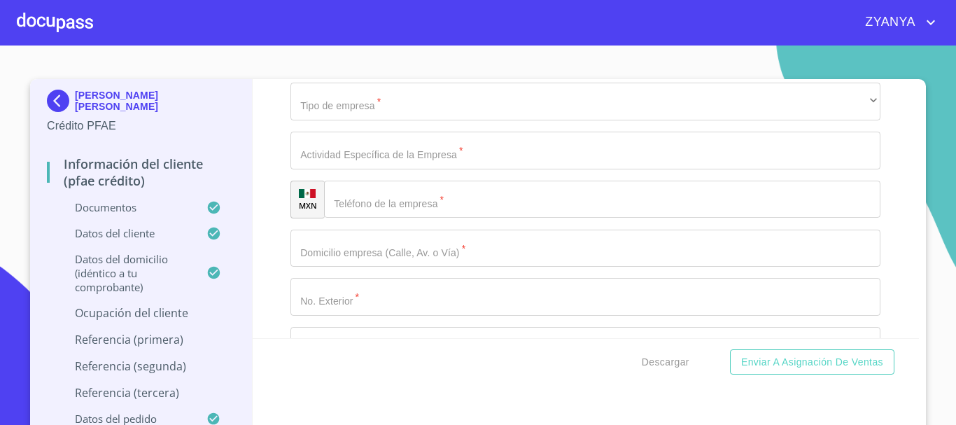
type input "SUPERFICIES DE [PERSON_NAME] INOVADORA"
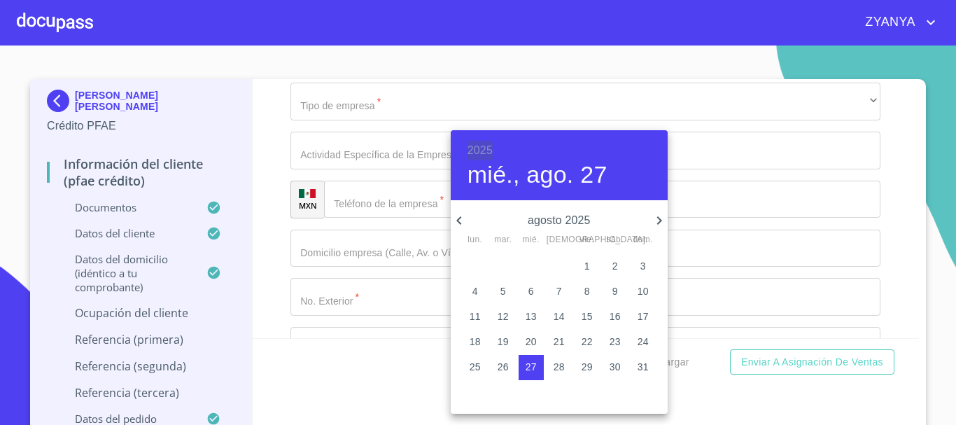
click at [483, 143] on h6 "2025" at bounding box center [479, 151] width 25 height 20
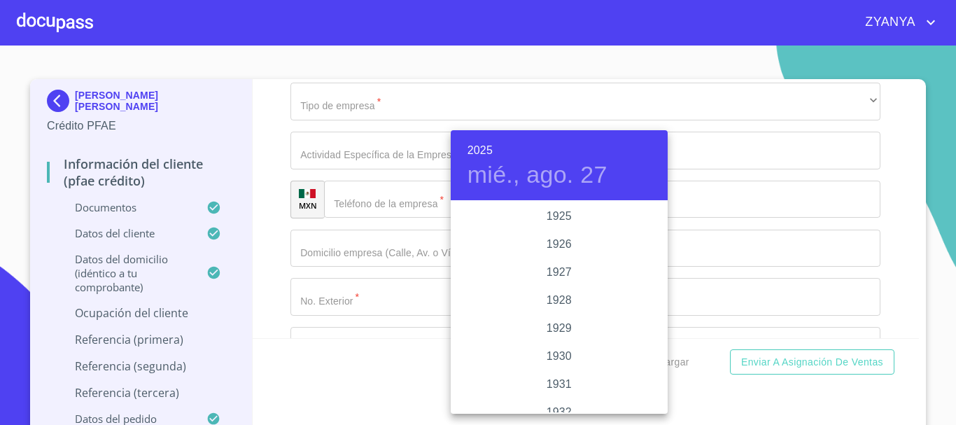
scroll to position [2714, 0]
click at [561, 244] on div "2023" at bounding box center [559, 244] width 217 height 28
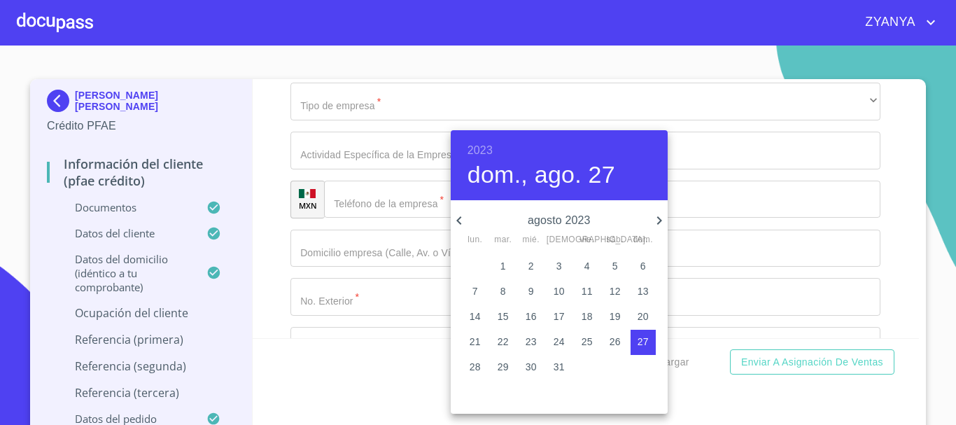
click at [459, 215] on icon "button" at bounding box center [459, 220] width 17 height 17
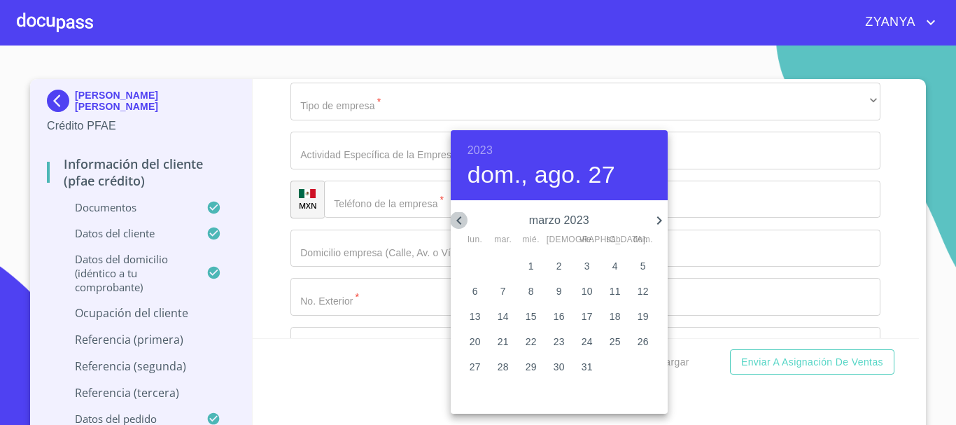
click at [459, 215] on icon "button" at bounding box center [459, 220] width 17 height 17
click at [562, 318] on p "12" at bounding box center [558, 316] width 11 height 14
type input "12 de ene. de 2023"
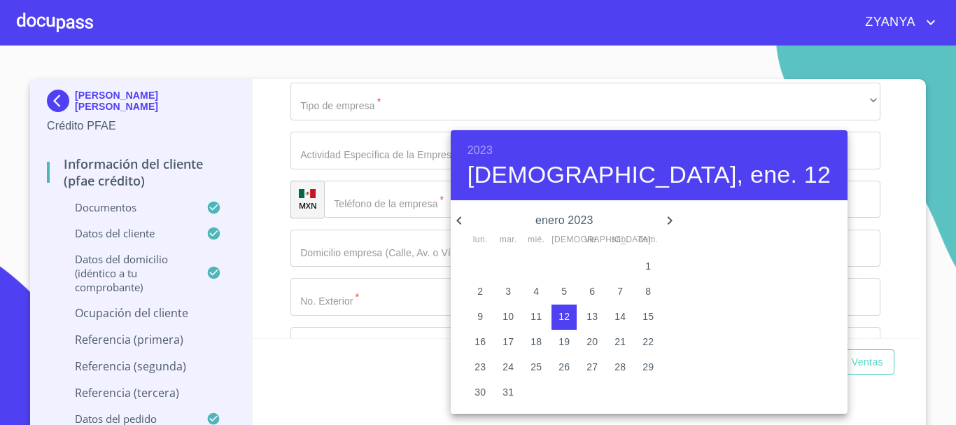
click at [418, 281] on div at bounding box center [478, 212] width 956 height 425
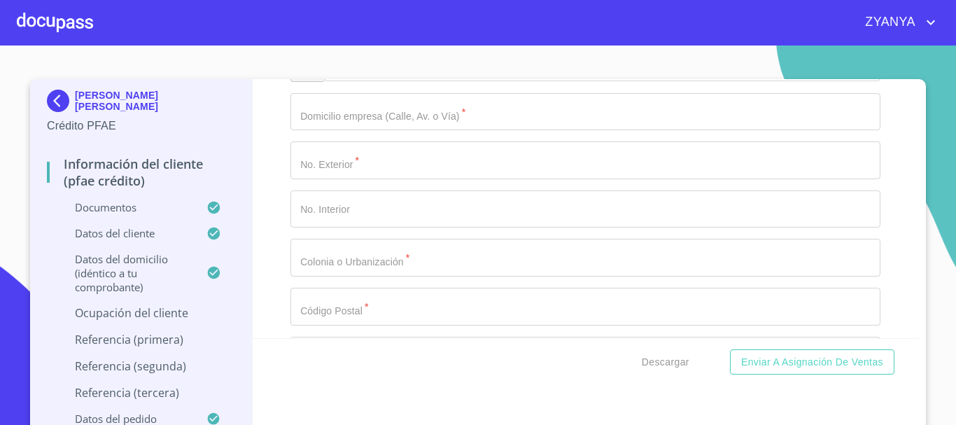
scroll to position [5596, 0]
type input "GERENTE EN DESARROLLO DE PROYECTOS"
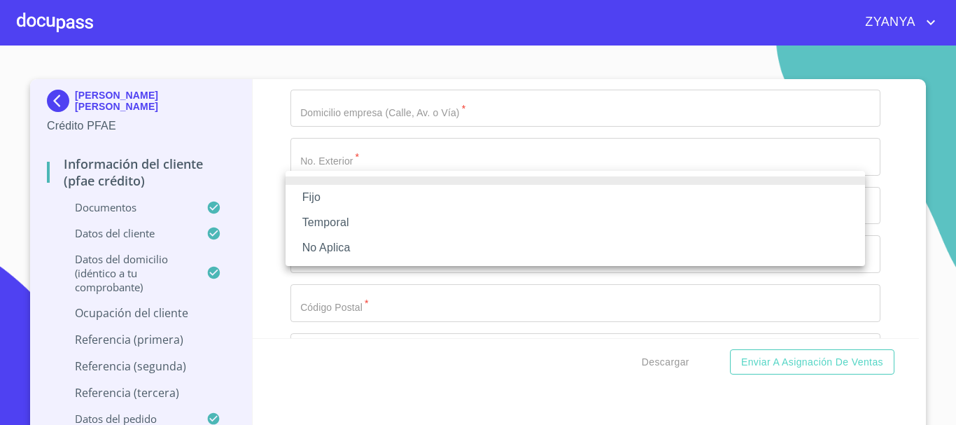
click at [355, 192] on li "Fijo" at bounding box center [574, 197] width 579 height 25
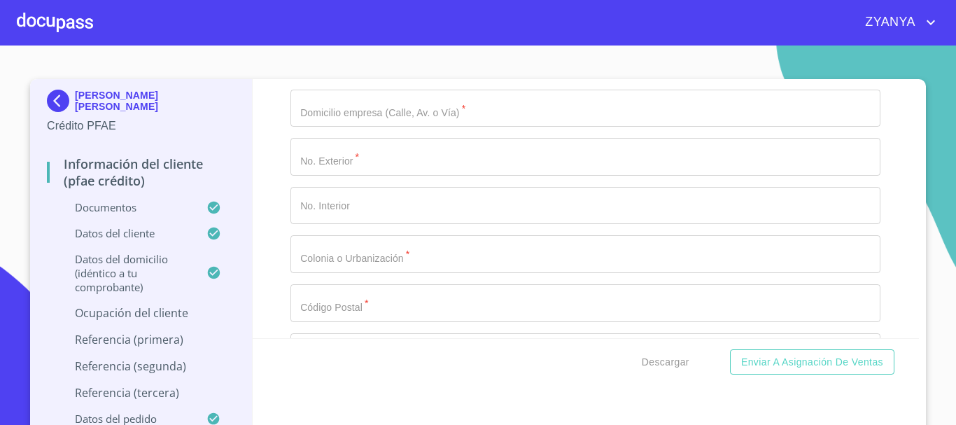
type input "4"
type input "50000"
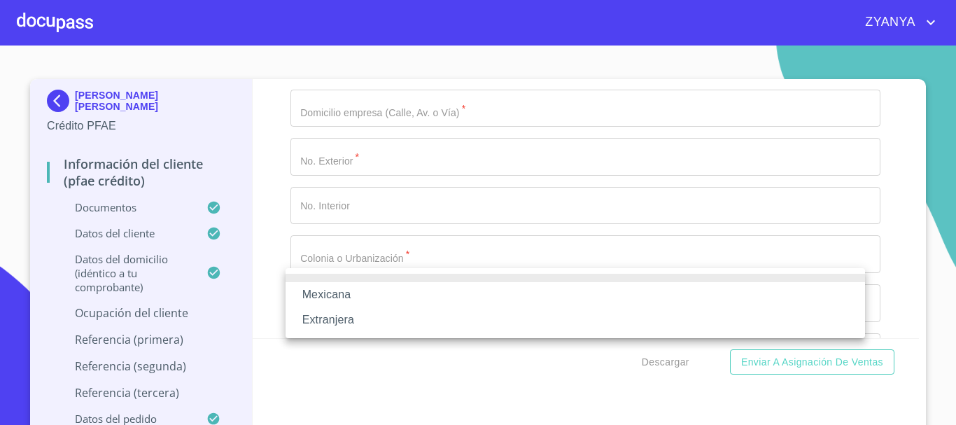
click at [423, 293] on li "Mexicana" at bounding box center [574, 294] width 579 height 25
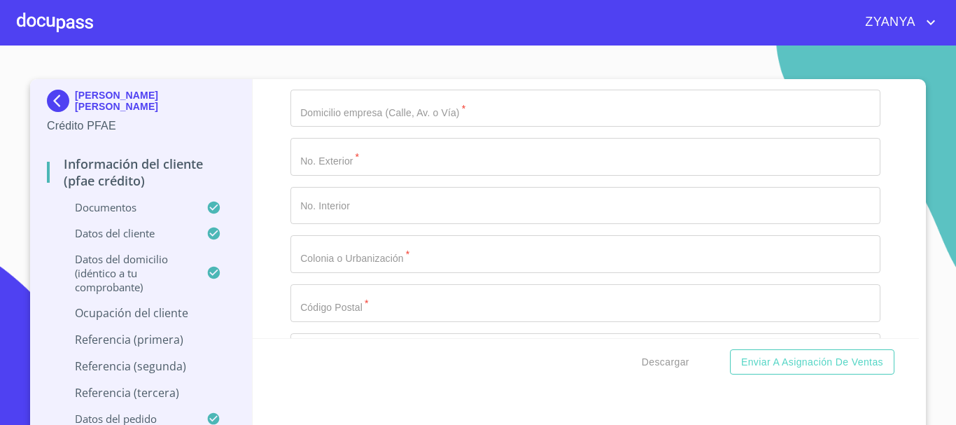
scroll to position [5736, 0]
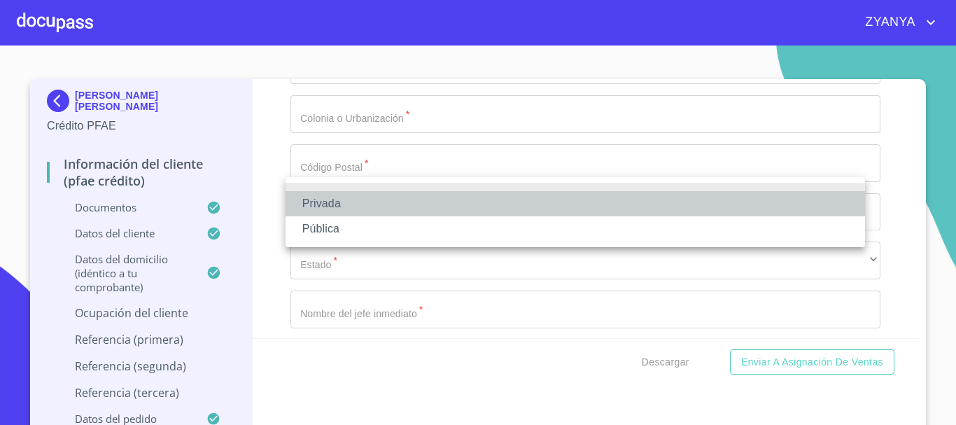
click at [460, 198] on li "Privada" at bounding box center [574, 203] width 579 height 25
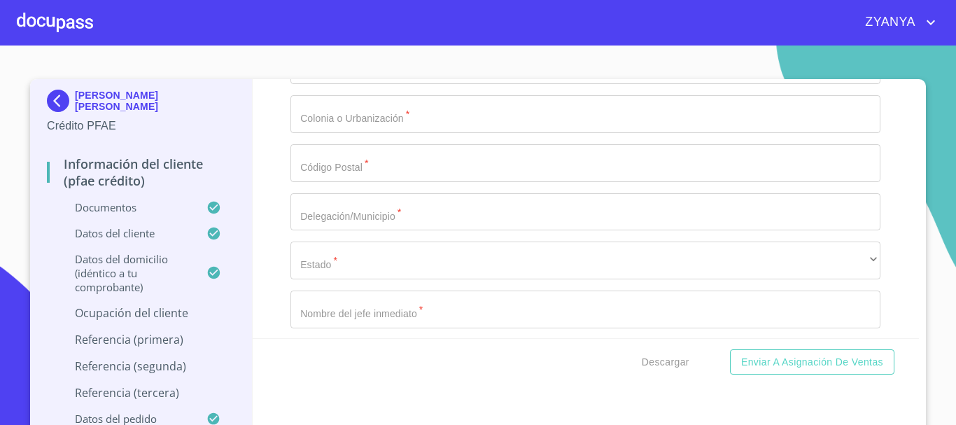
type input "CONSTRUCCION LIGERA"
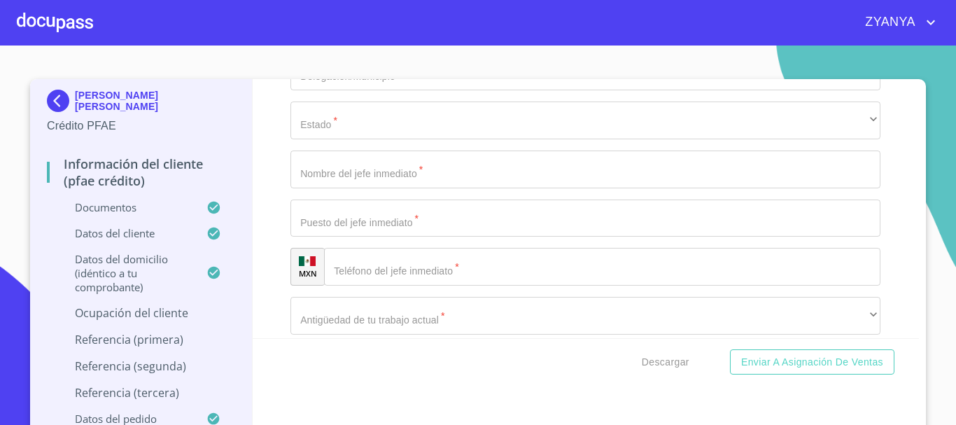
scroll to position [5946, 0]
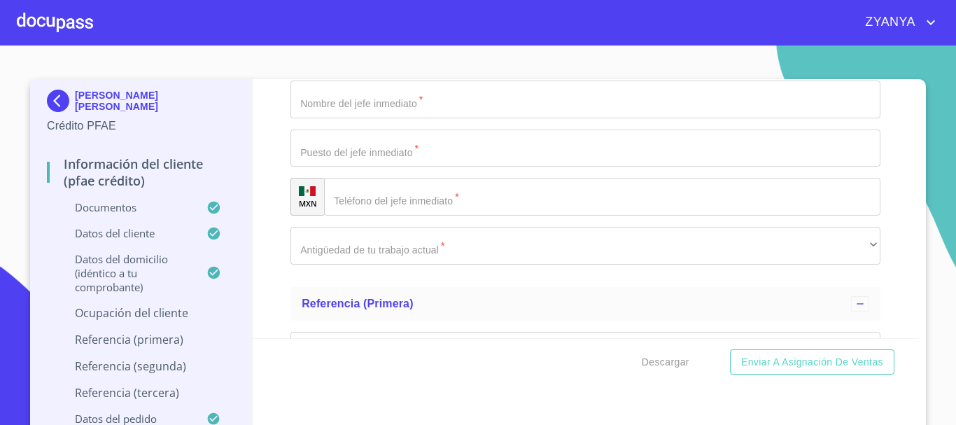
type input "AV DE LA INDUSTRIA AUTOMOTRIZ"
type input "14"
type input "EDIFICIO 4"
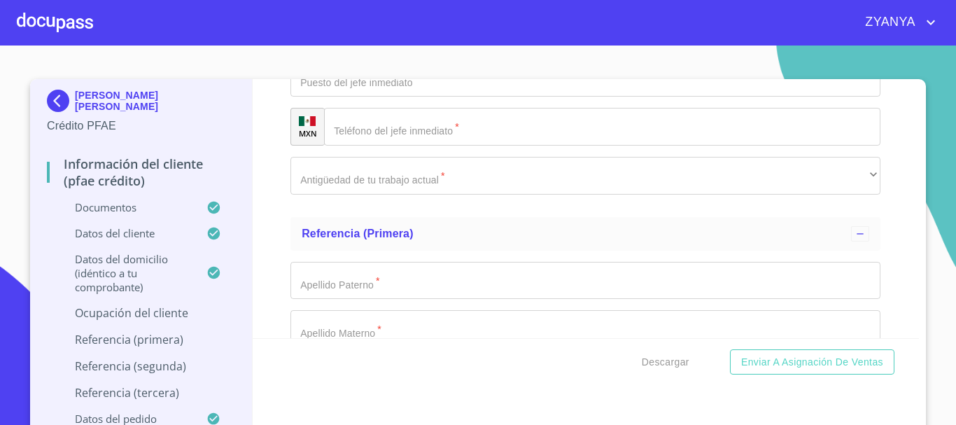
type input "[PERSON_NAME]"
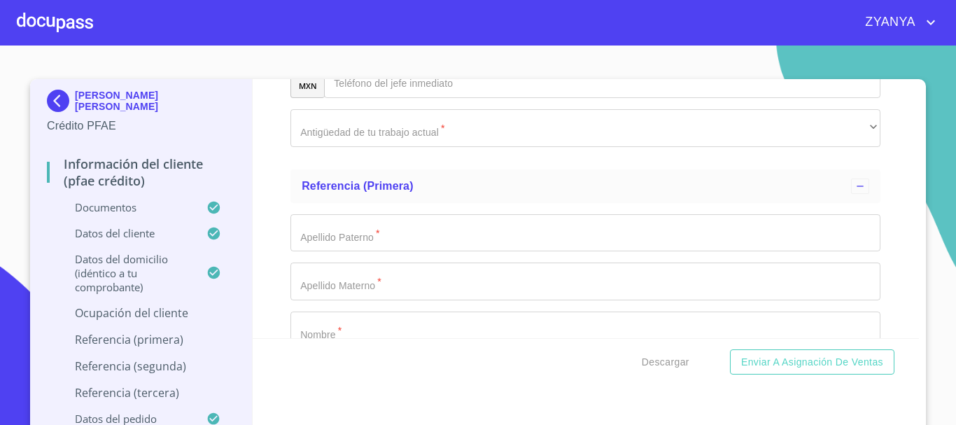
scroll to position [6156, 0]
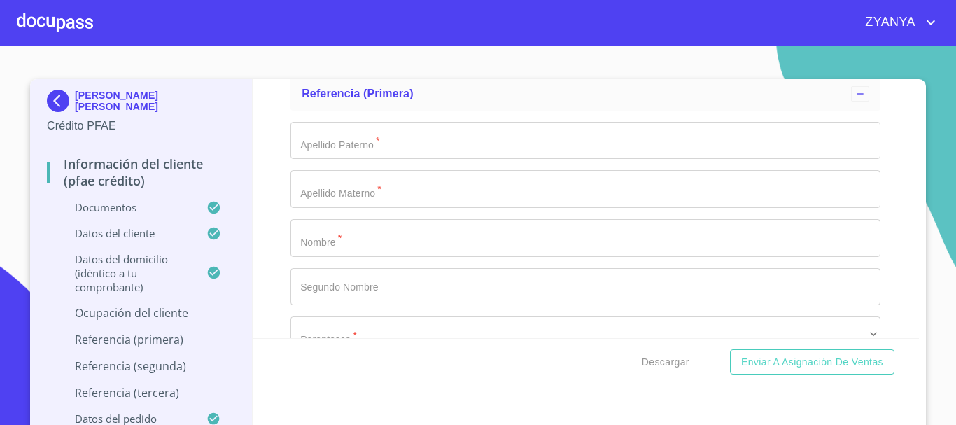
type input "52004"
type input "[PERSON_NAME]"
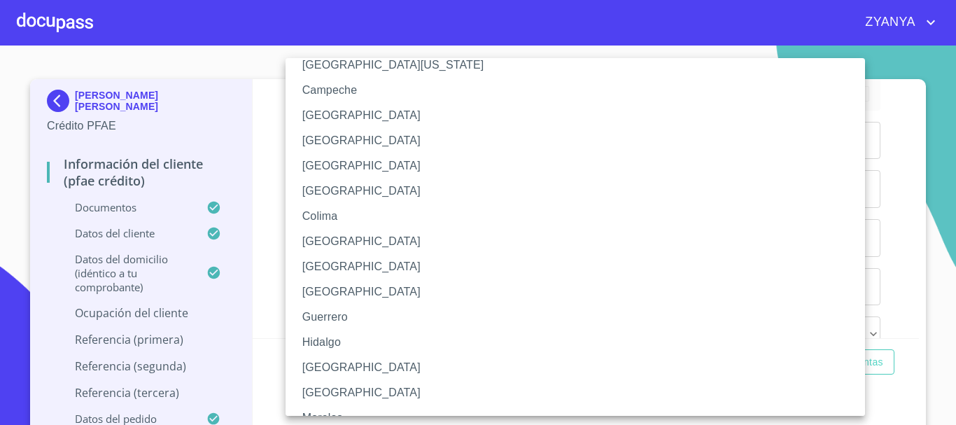
scroll to position [0, 0]
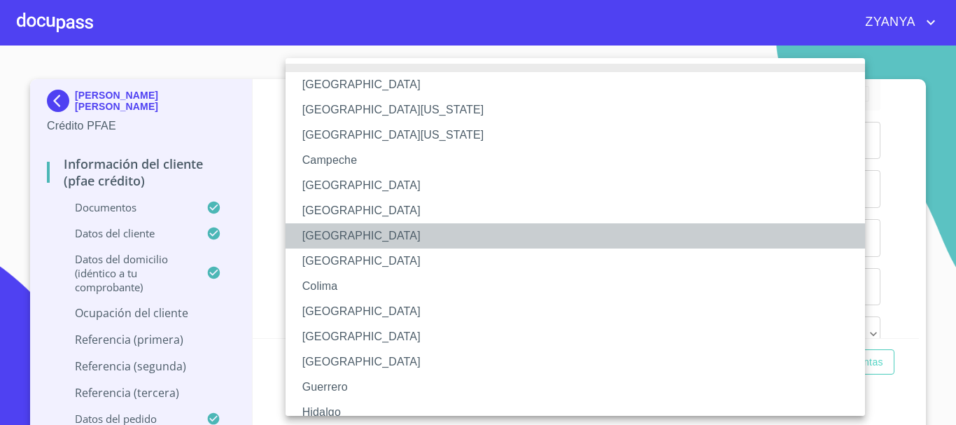
click at [370, 232] on li "[GEOGRAPHIC_DATA]" at bounding box center [580, 235] width 590 height 25
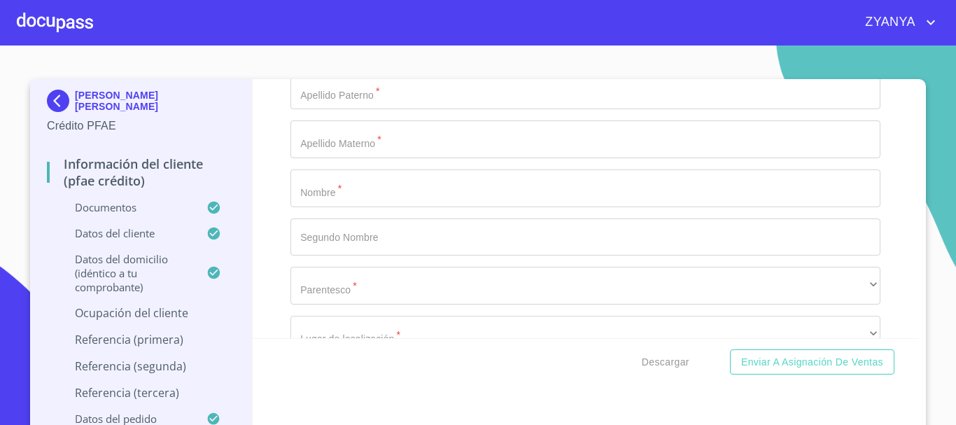
scroll to position [6226, 0]
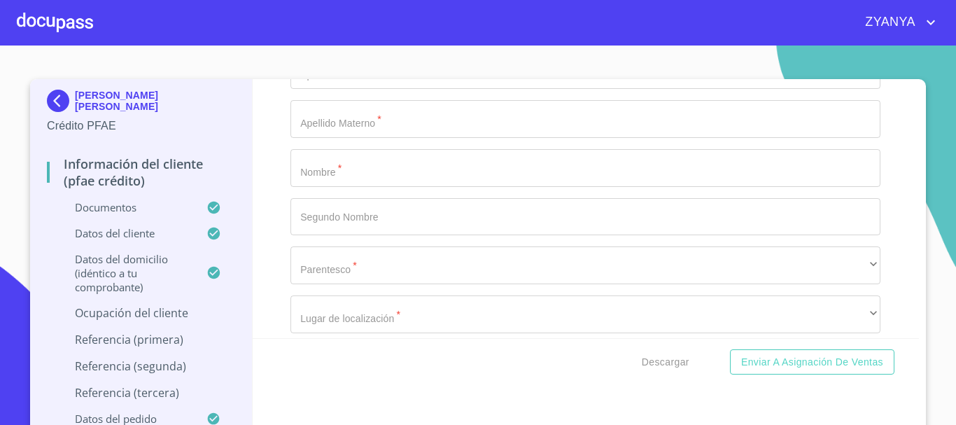
type input "[PERSON_NAME]"
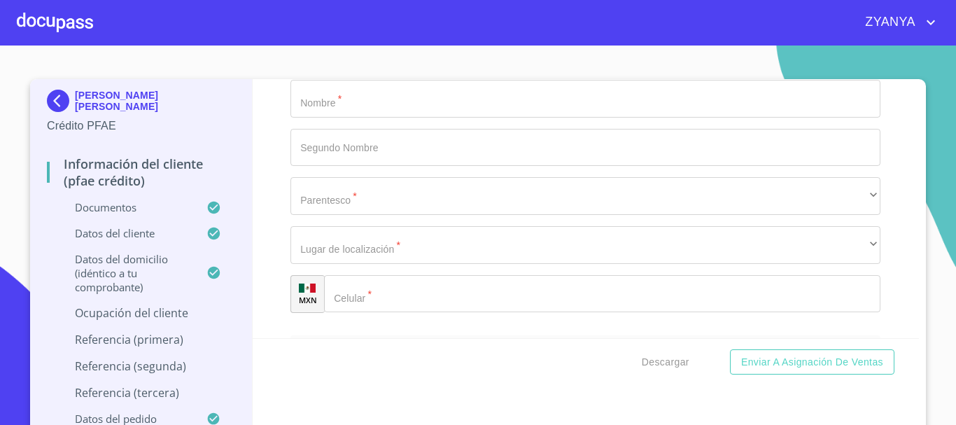
scroll to position [6296, 0]
type input "GERENTE DE AREA"
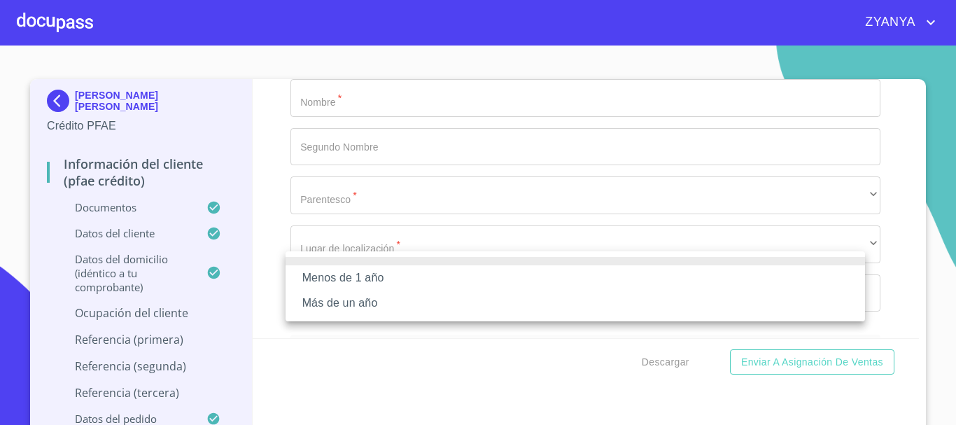
click at [396, 299] on li "Más de un año" at bounding box center [574, 302] width 579 height 25
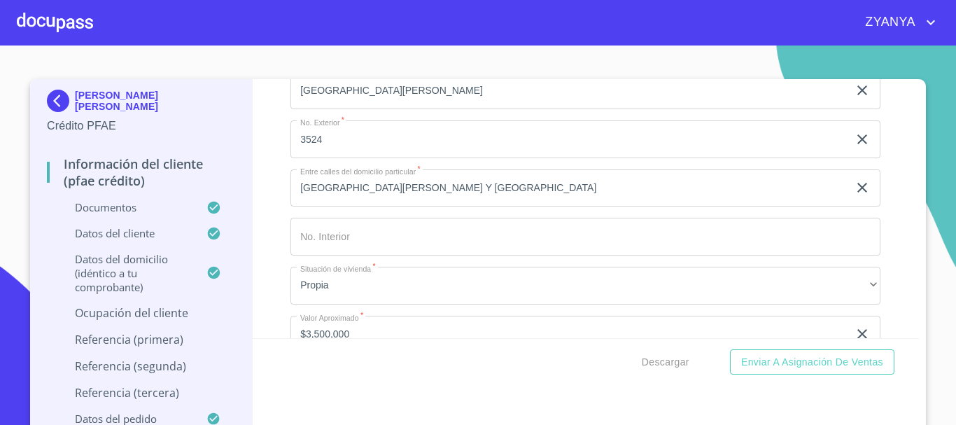
scroll to position [4477, 0]
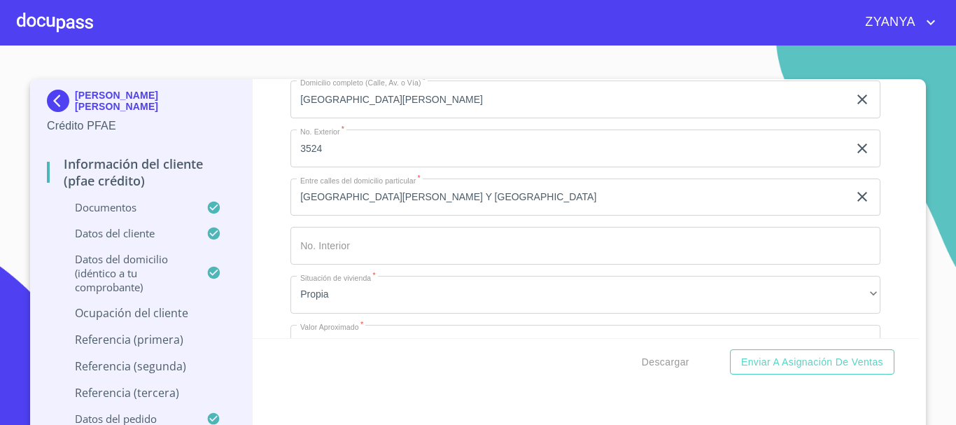
drag, startPoint x: 327, startPoint y: 263, endPoint x: 427, endPoint y: 271, distance: 100.3
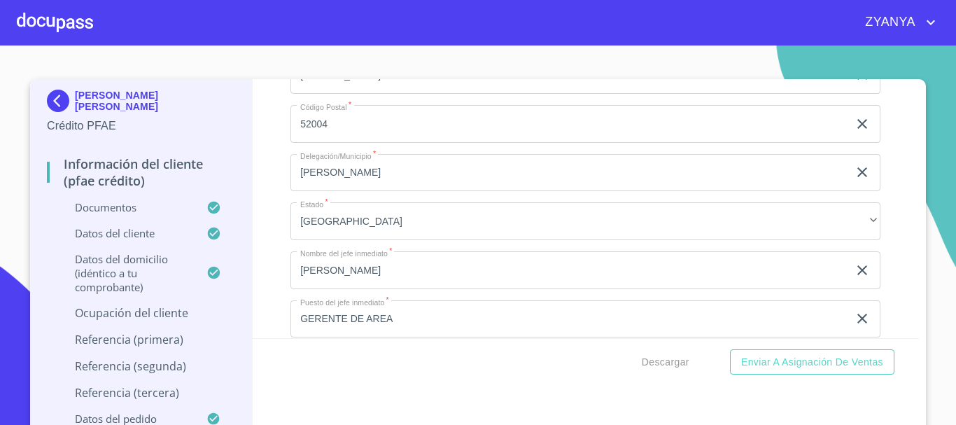
scroll to position [5806, 0]
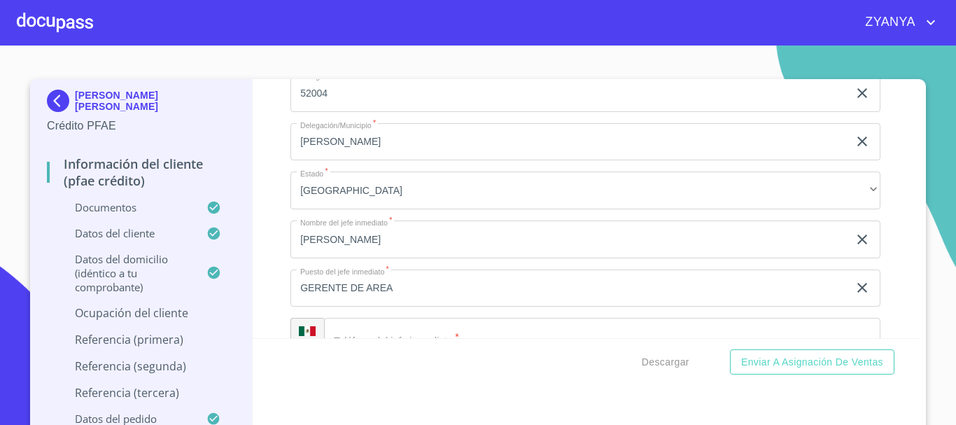
paste input "[PHONE_NUMBER]"
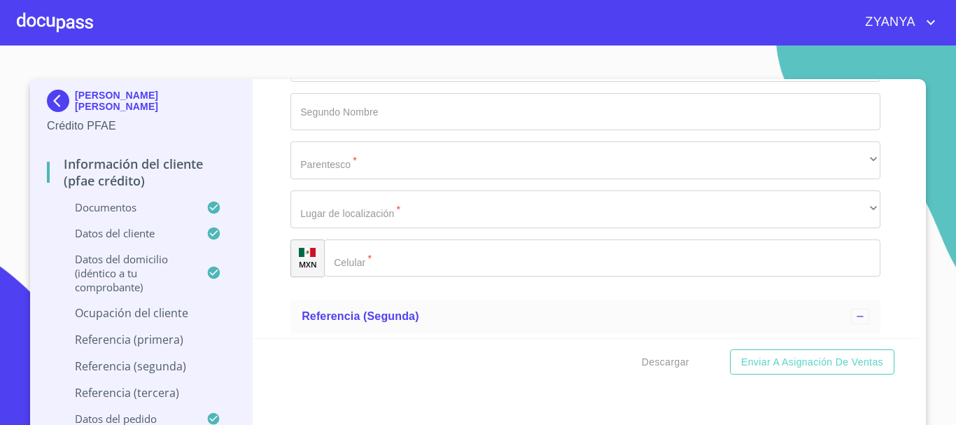
scroll to position [6366, 0]
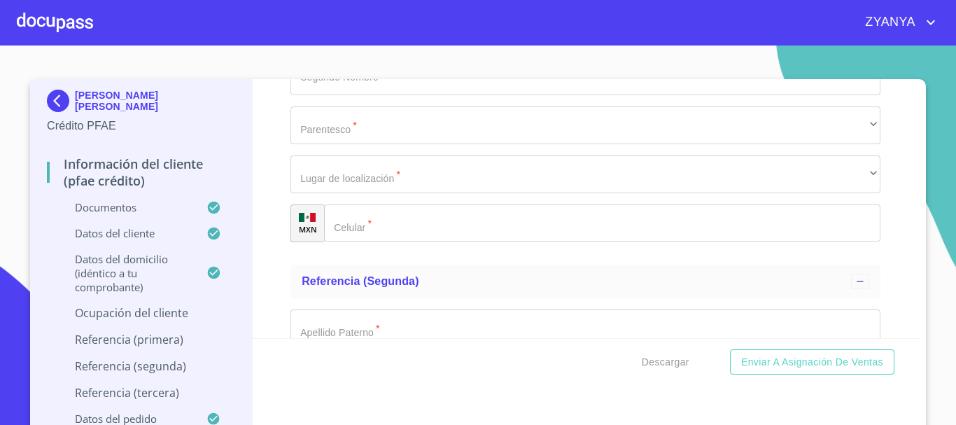
type input "[PHONE_NUMBER]"
paste input "[PHONE_NUMBER]"
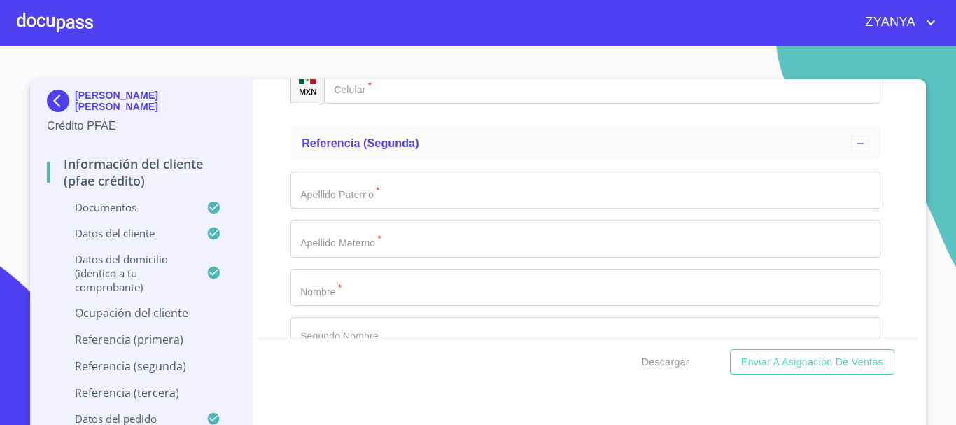
scroll to position [6506, 0]
type input "[PHONE_NUMBER]"
type input "[PERSON_NAME]"
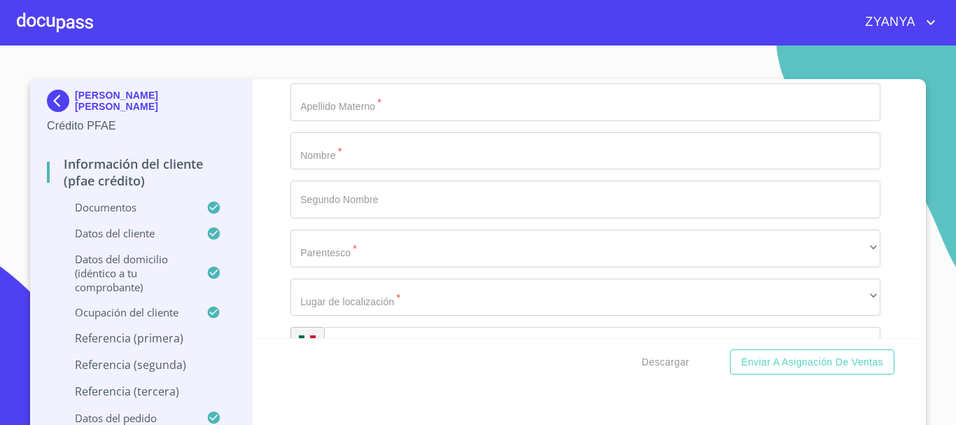
scroll to position [6646, 0]
type input "[PERSON_NAME] [PERSON_NAME]"
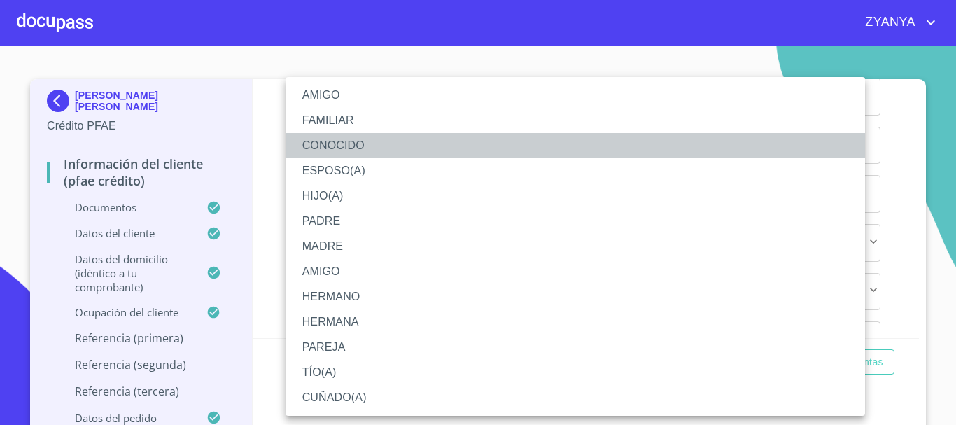
click at [355, 148] on li "CONOCIDO" at bounding box center [574, 145] width 579 height 25
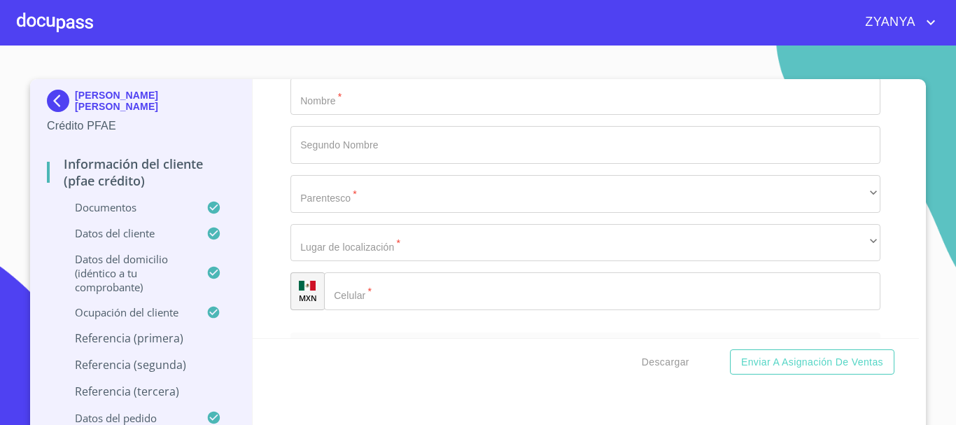
scroll to position [6716, 0]
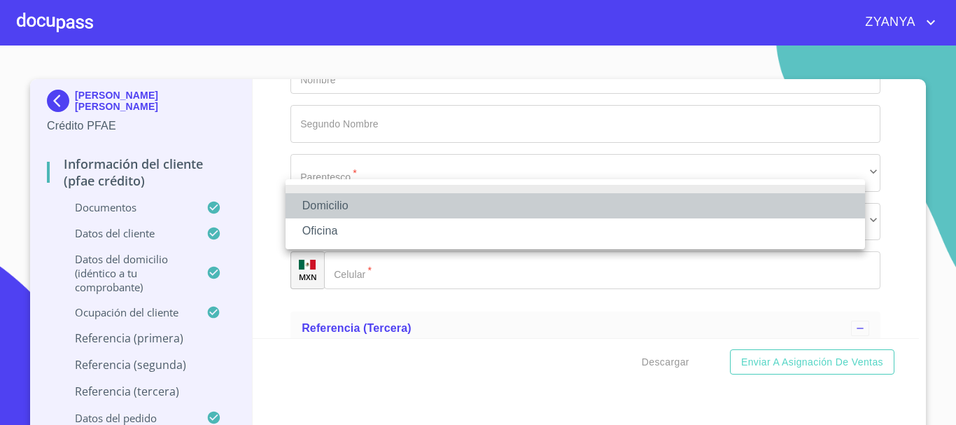
click at [371, 201] on li "Domicilio" at bounding box center [574, 205] width 579 height 25
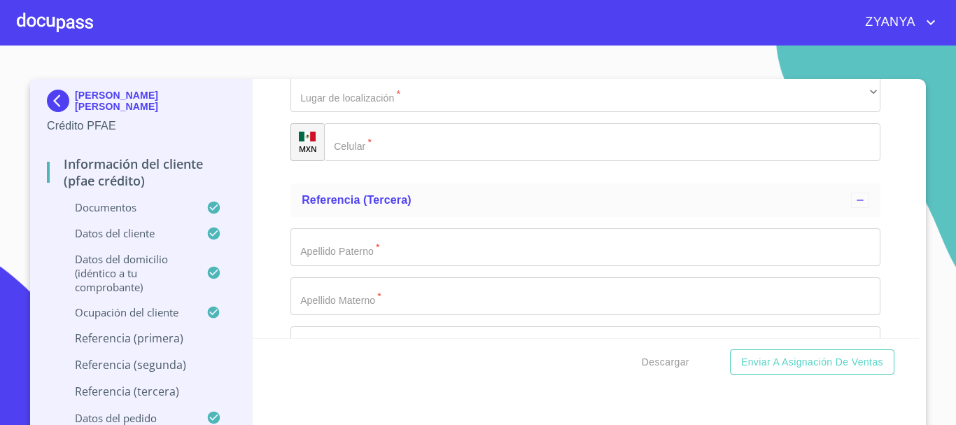
scroll to position [6855, 0]
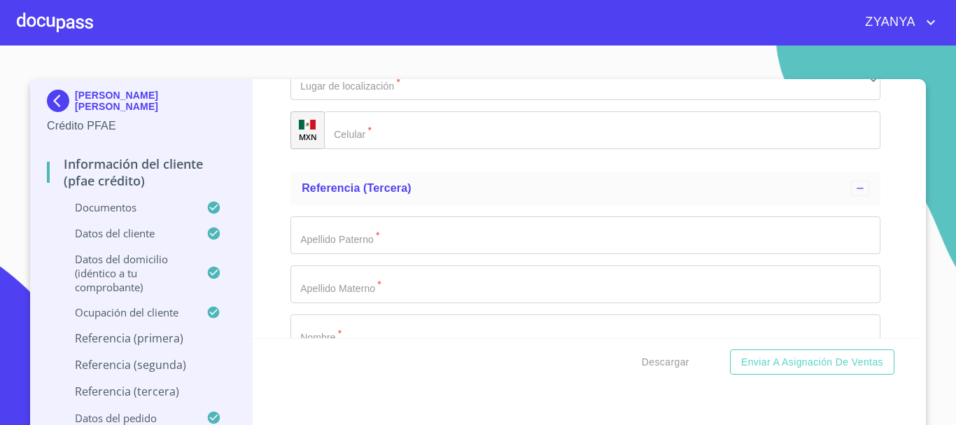
type input "[PHONE_NUMBER]"
type input "[PERSON_NAME]"
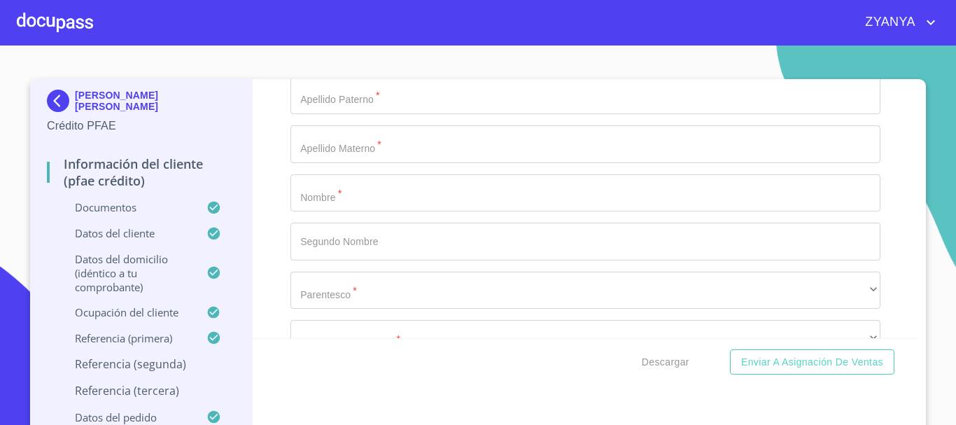
type input "[PERSON_NAME]"
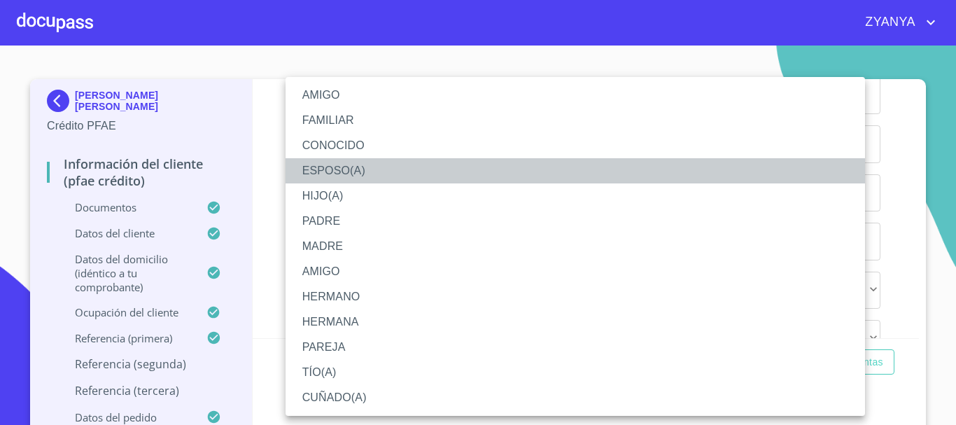
click at [350, 162] on li "ESPOSO(A)" at bounding box center [574, 170] width 579 height 25
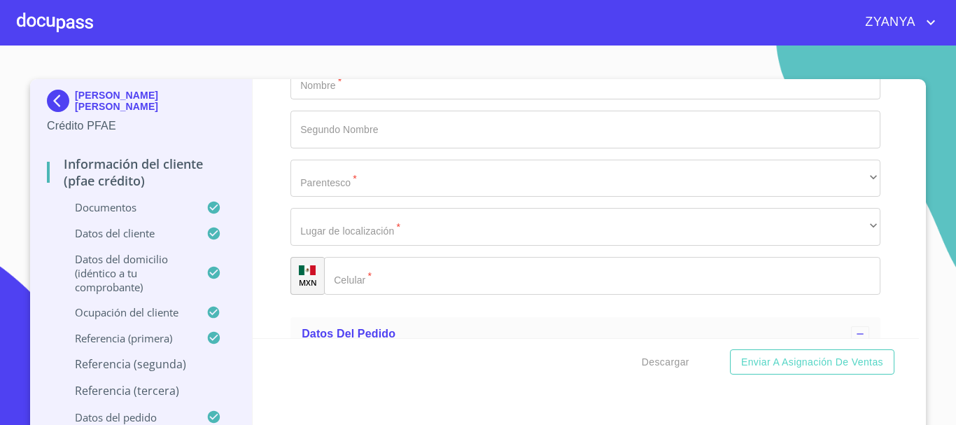
scroll to position [7135, 0]
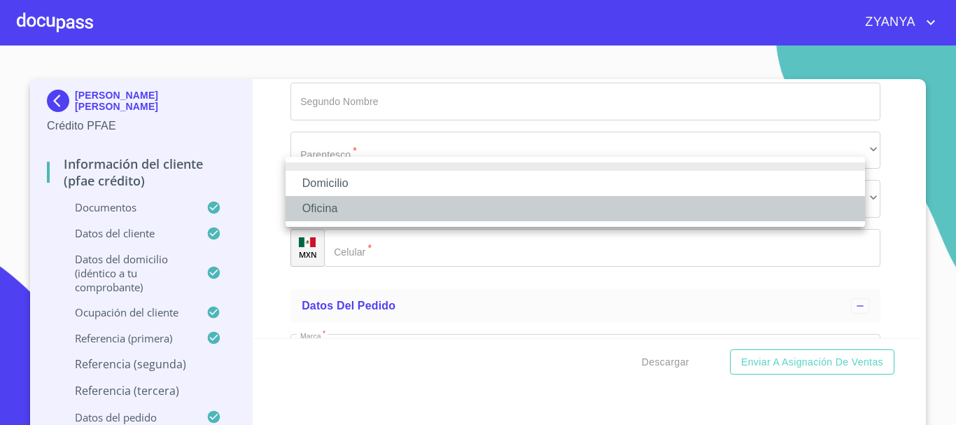
click at [341, 201] on li "Oficina" at bounding box center [574, 208] width 579 height 25
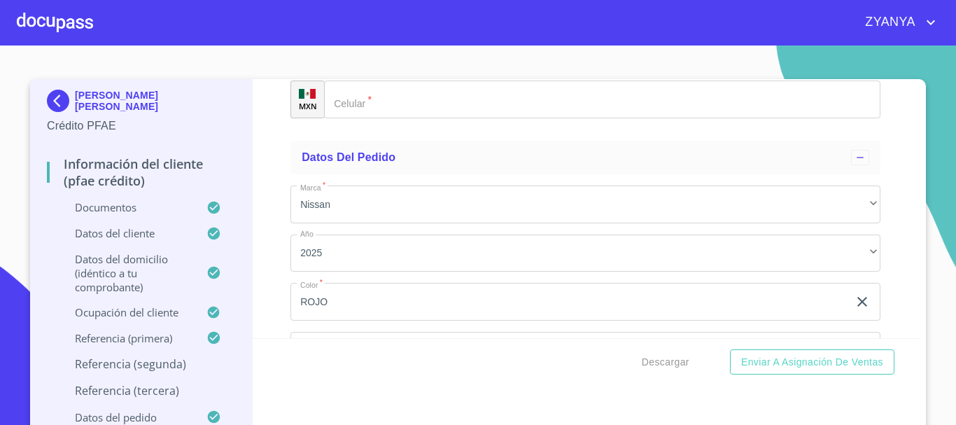
scroll to position [7345, 0]
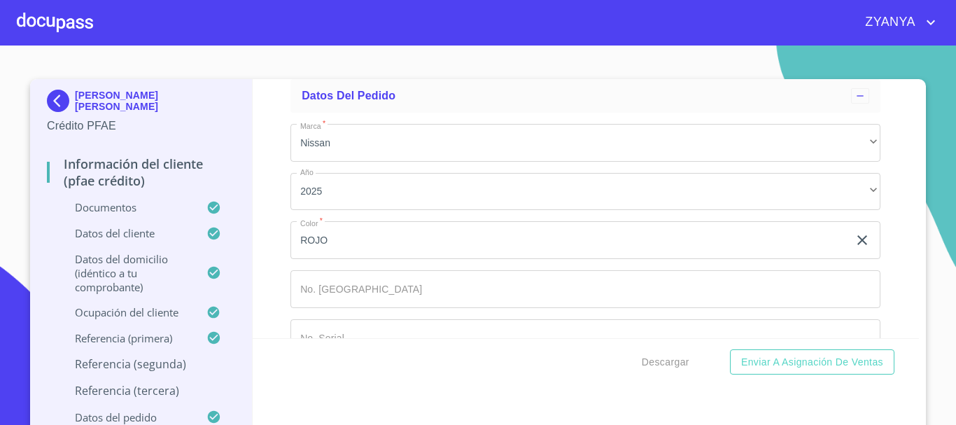
type input "[PHONE_NUMBER]"
type input "CORTES"
type input "[PERSON_NAME]"
type input "MARGARITA"
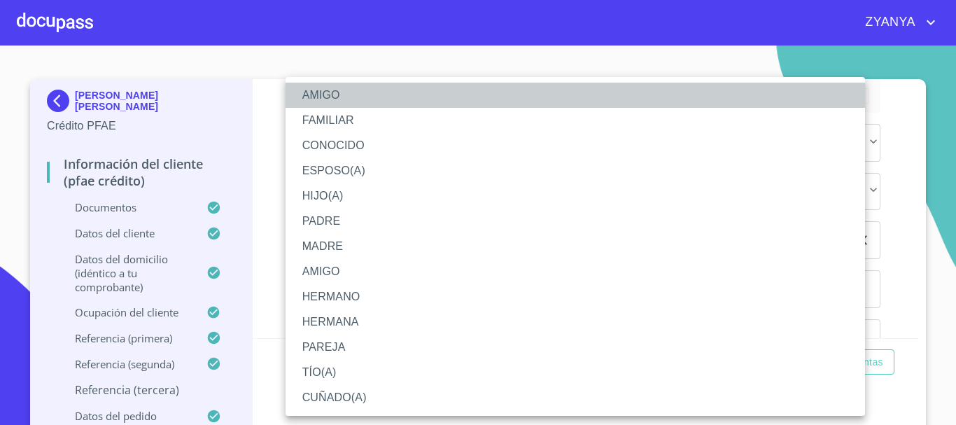
click at [348, 96] on li "AMIGO" at bounding box center [574, 95] width 579 height 25
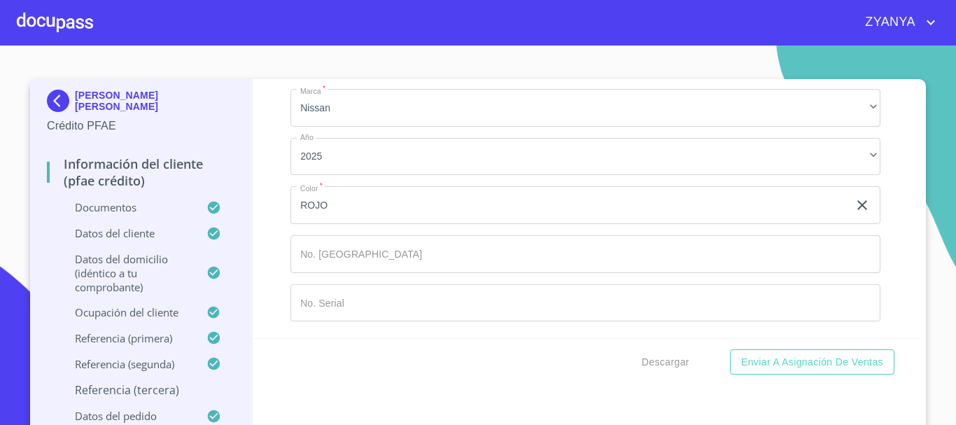
scroll to position [7485, 0]
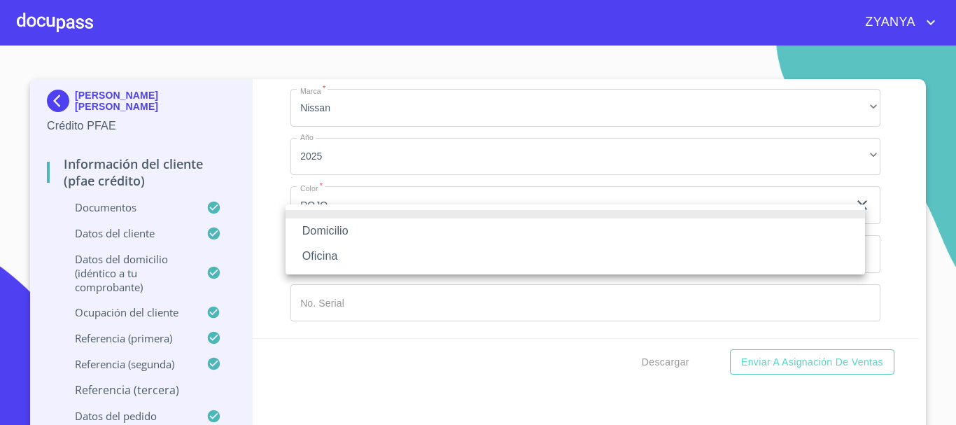
click at [455, 225] on li "Domicilio" at bounding box center [574, 230] width 579 height 25
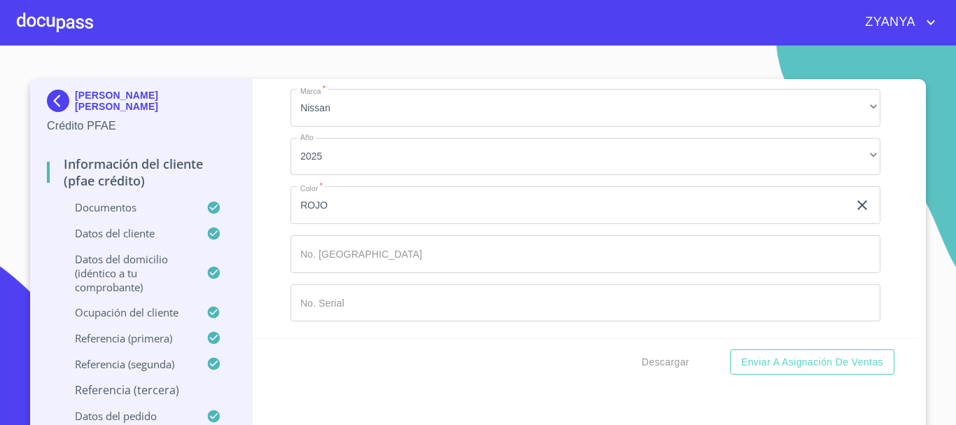
click at [434, 22] on input "Documento de identificación.   *" at bounding box center [620, 3] width 521 height 38
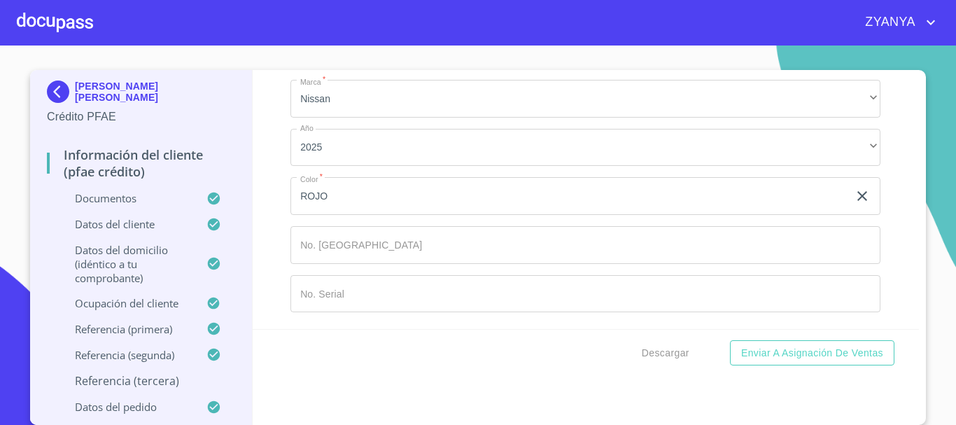
scroll to position [7695, 0]
type input "[PHONE_NUMBER]"
click at [893, 219] on div "Información del cliente (PFAE crédito) Documentos Documento de identificación. …" at bounding box center [586, 200] width 667 height 259
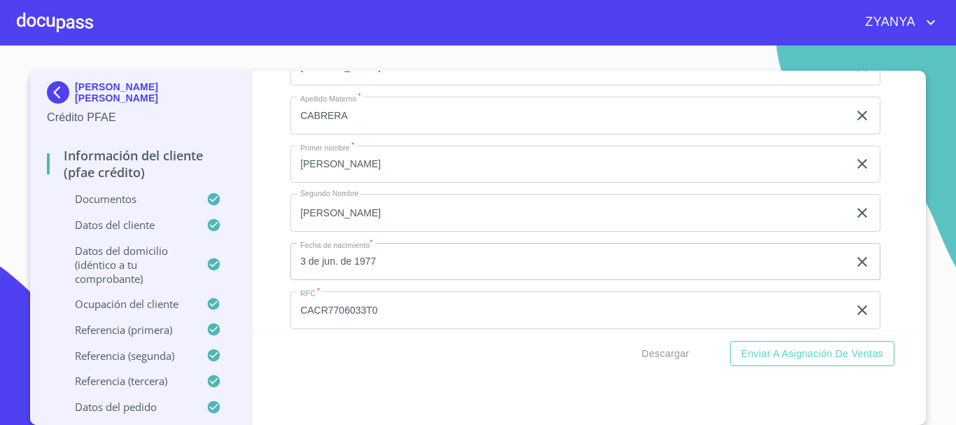
scroll to position [3777, 0]
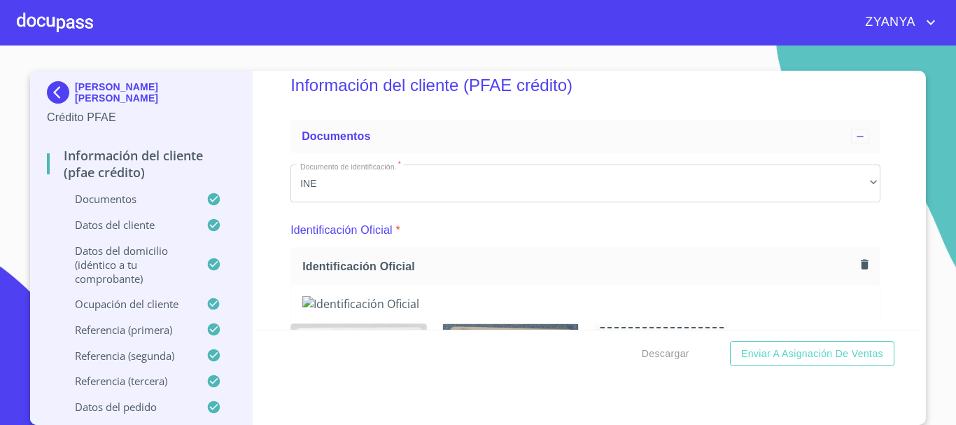
scroll to position [0, 0]
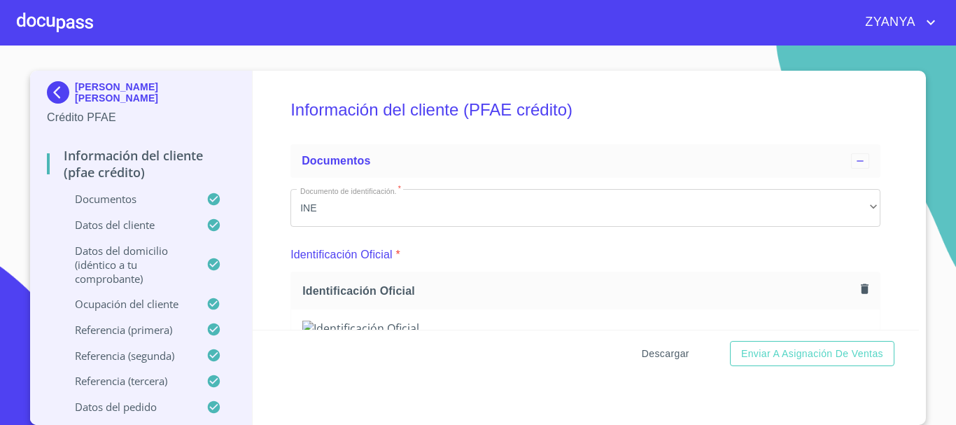
click at [679, 355] on span "Descargar" at bounding box center [665, 353] width 48 height 17
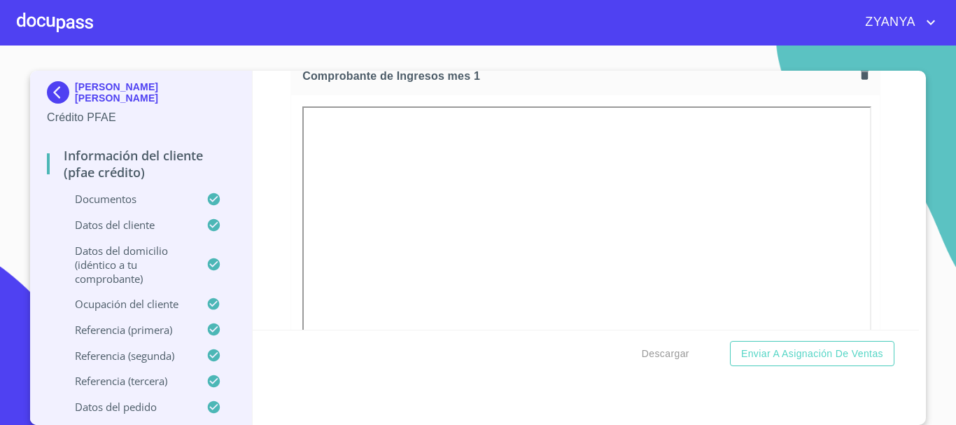
scroll to position [1119, 0]
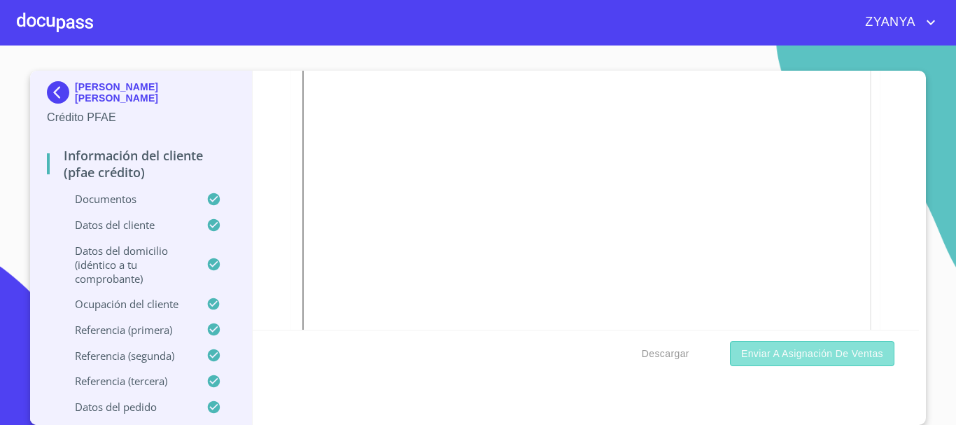
click at [778, 348] on span "Enviar a Asignación de Ventas" at bounding box center [812, 353] width 142 height 17
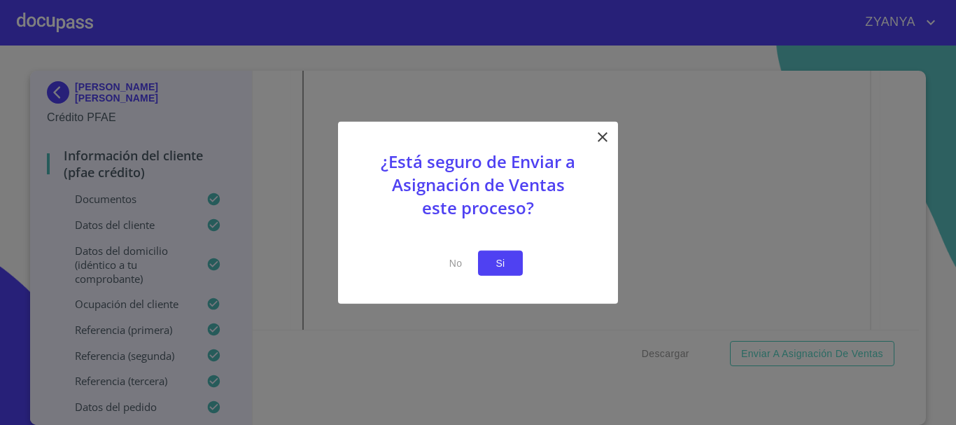
click at [497, 268] on span "Si" at bounding box center [500, 262] width 22 height 17
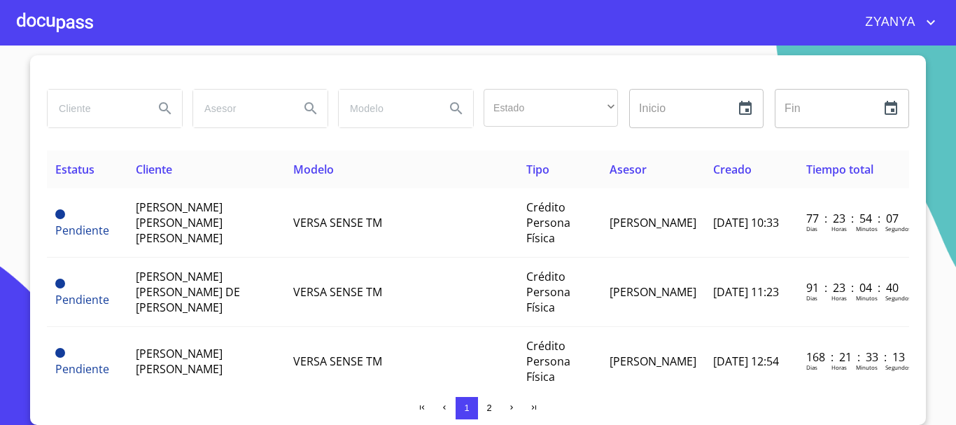
click at [81, 28] on div at bounding box center [55, 22] width 76 height 45
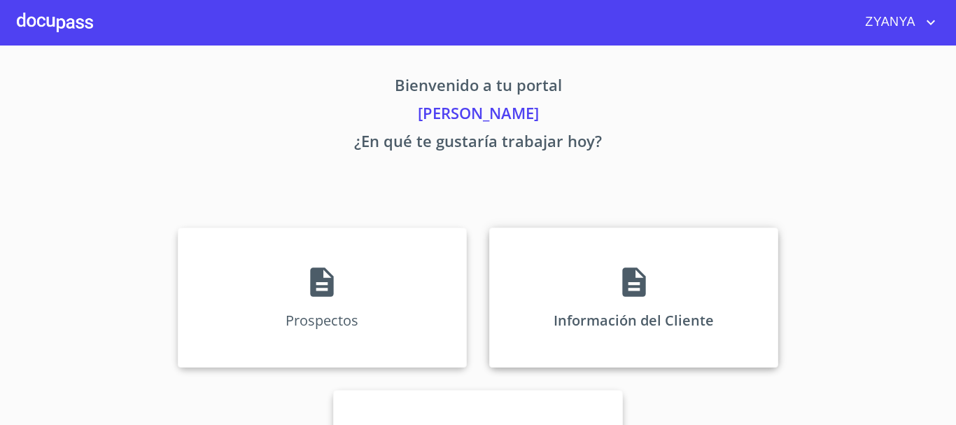
click at [530, 308] on div "Información del Cliente" at bounding box center [633, 297] width 289 height 140
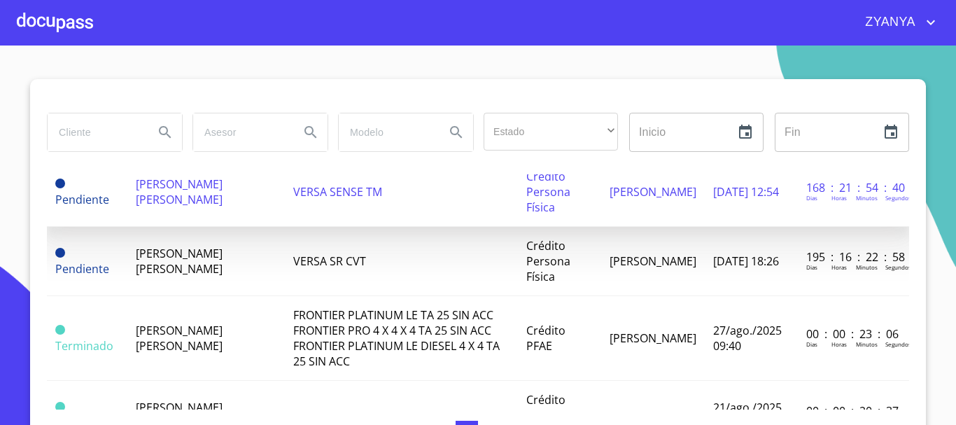
scroll to position [210, 0]
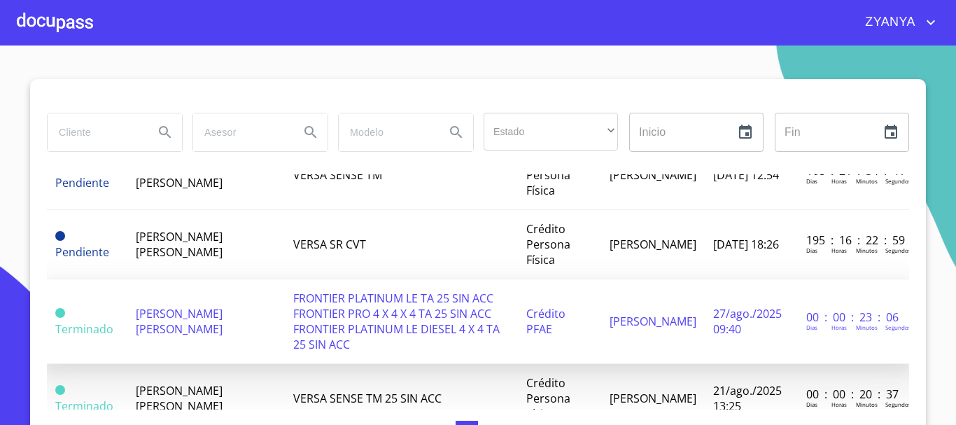
click at [186, 327] on span "[PERSON_NAME] [PERSON_NAME]" at bounding box center [179, 321] width 87 height 31
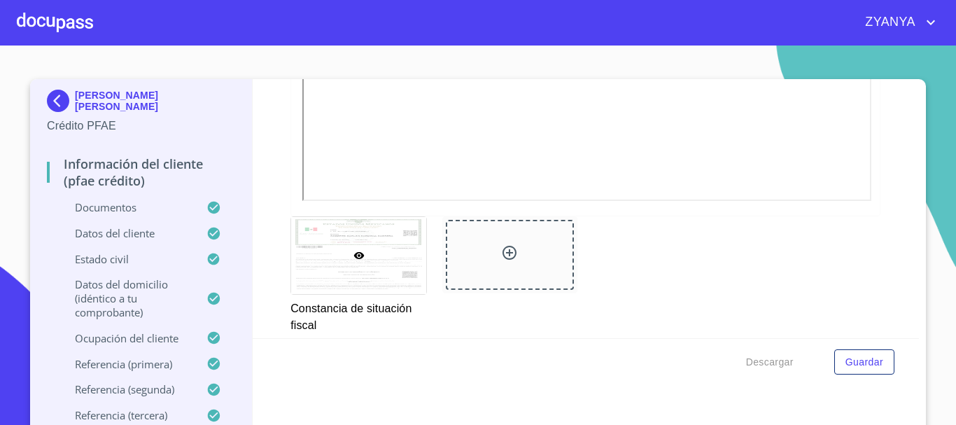
scroll to position [3777, 0]
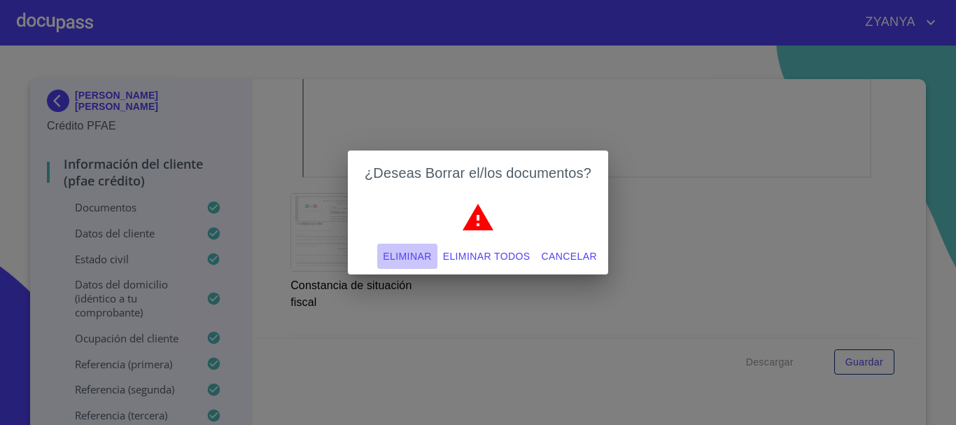
click at [398, 252] on span "Eliminar" at bounding box center [407, 256] width 48 height 17
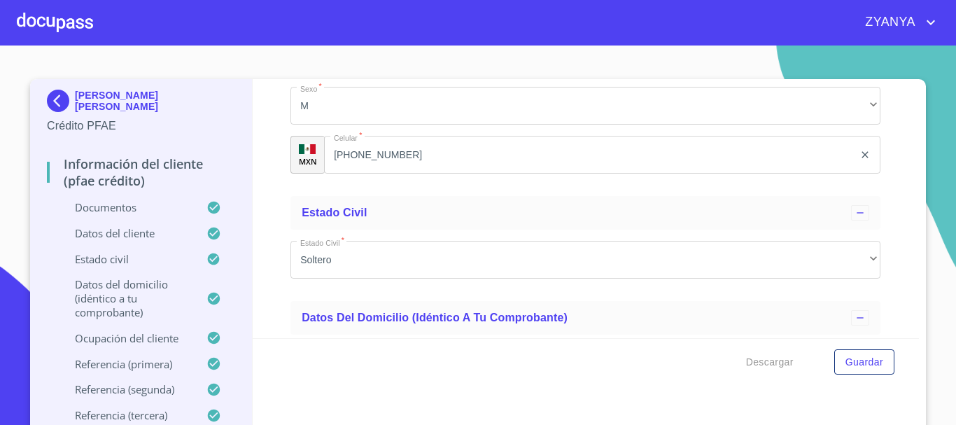
scroll to position [4617, 0]
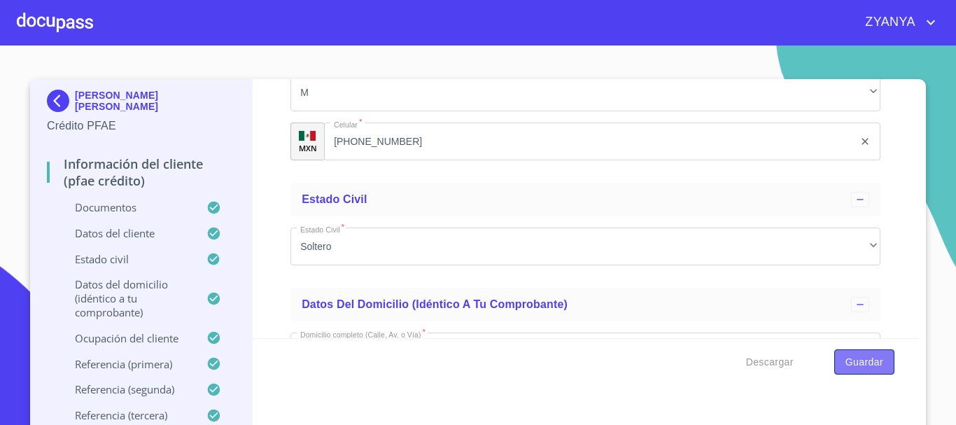
click at [845, 364] on span "Guardar" at bounding box center [864, 361] width 38 height 17
